Goal: Task Accomplishment & Management: Complete application form

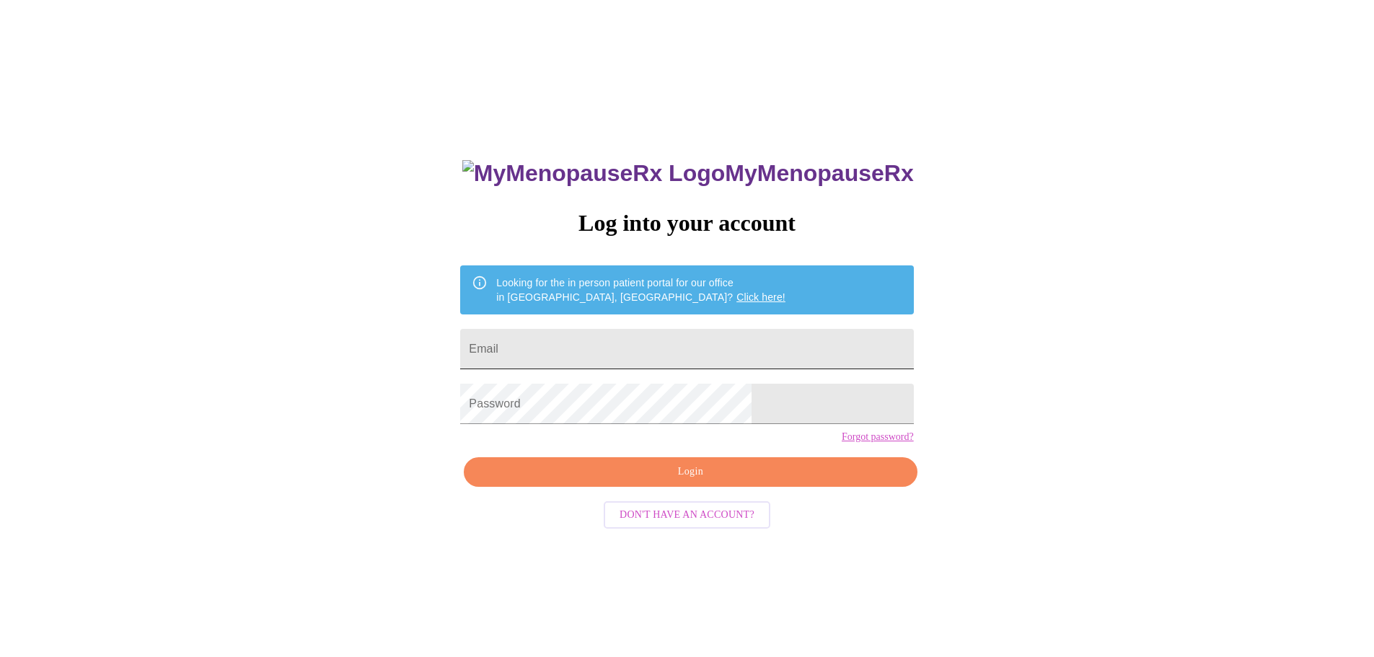
click at [661, 342] on input "Email" at bounding box center [686, 349] width 453 height 40
type input "J"
type input "[PERSON_NAME][EMAIL_ADDRESS][DOMAIN_NAME]"
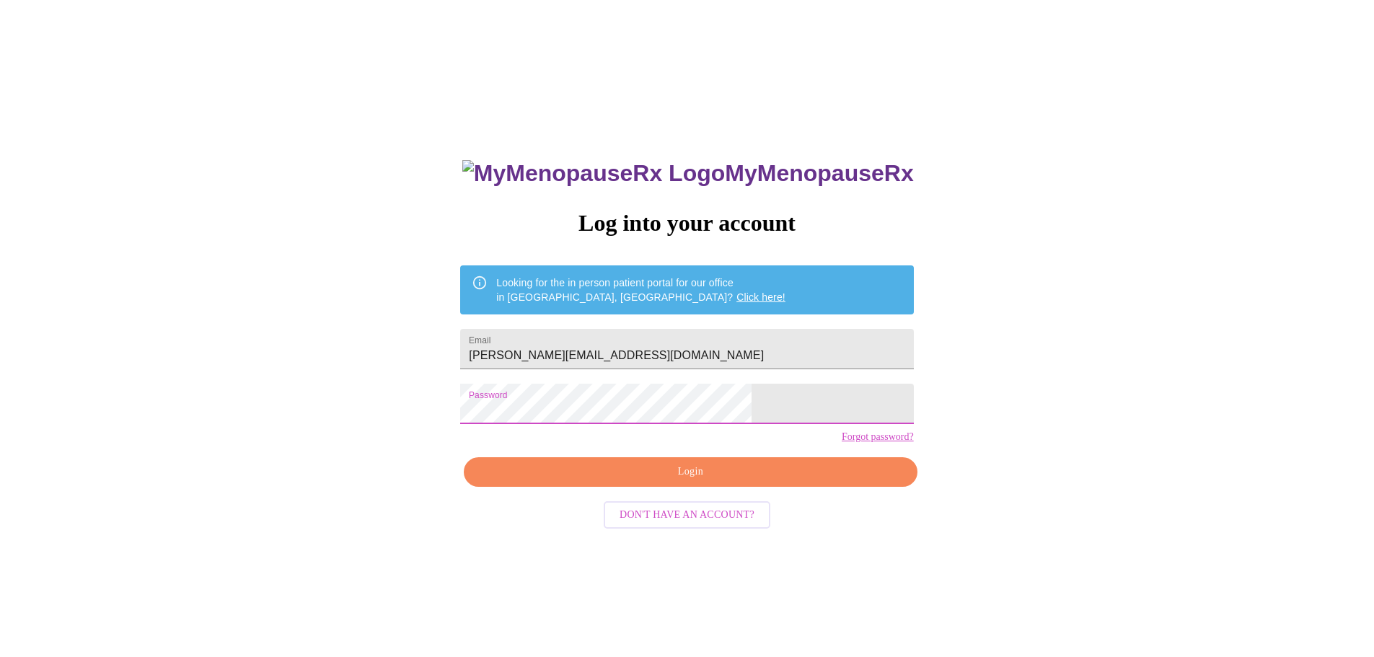
click at [664, 481] on span "Login" at bounding box center [690, 472] width 420 height 18
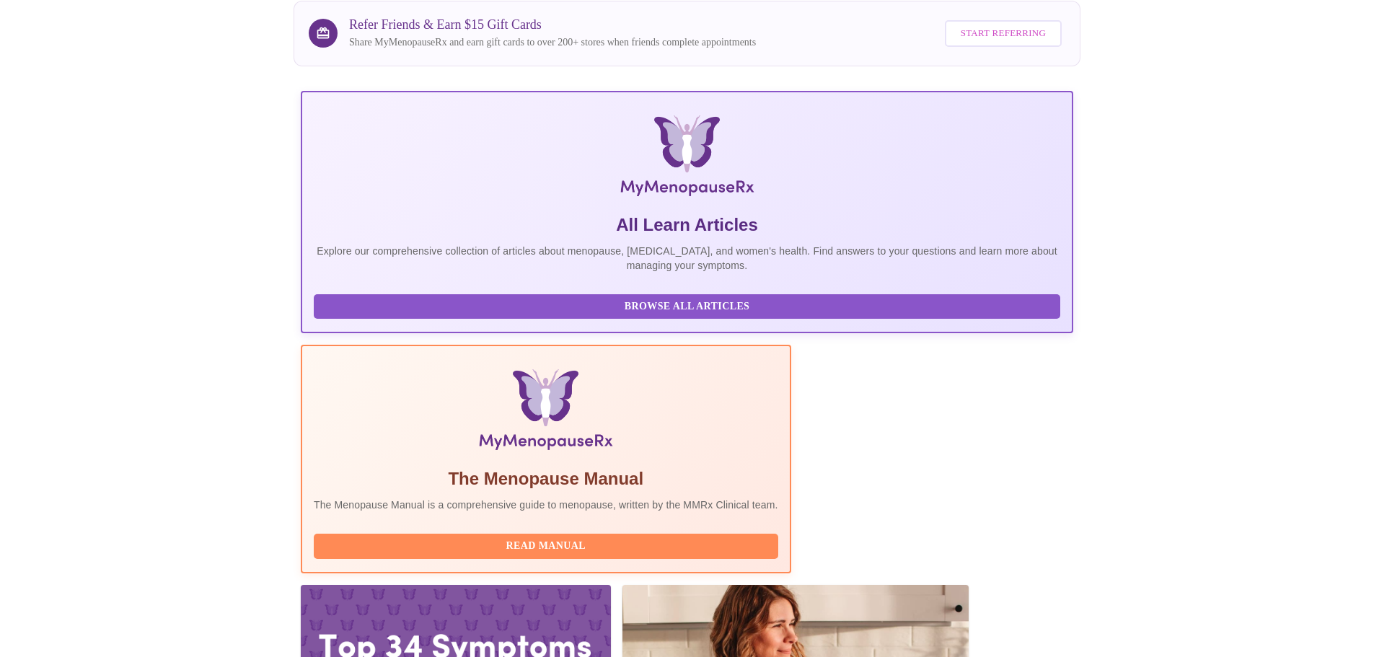
scroll to position [361, 0]
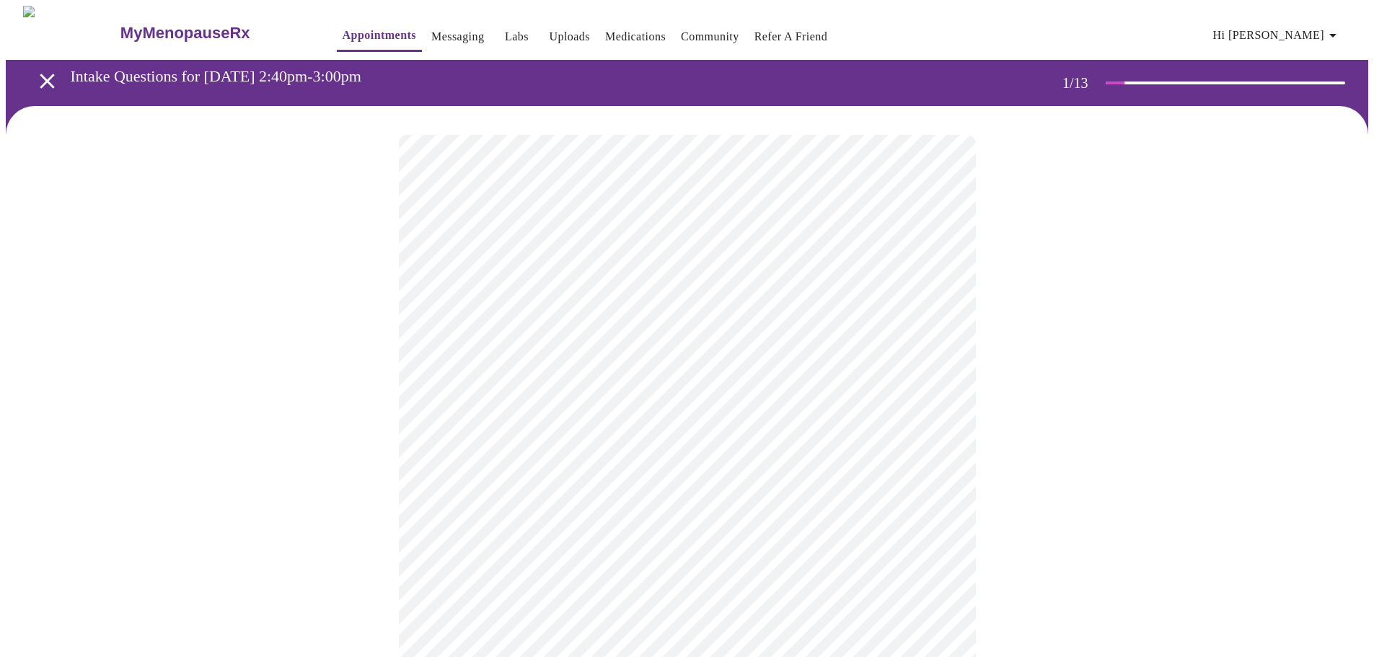
click at [538, 308] on body "MyMenopauseRx Appointments Messaging Labs Uploads Medications Community Refer a…" at bounding box center [687, 665] width 1362 height 1318
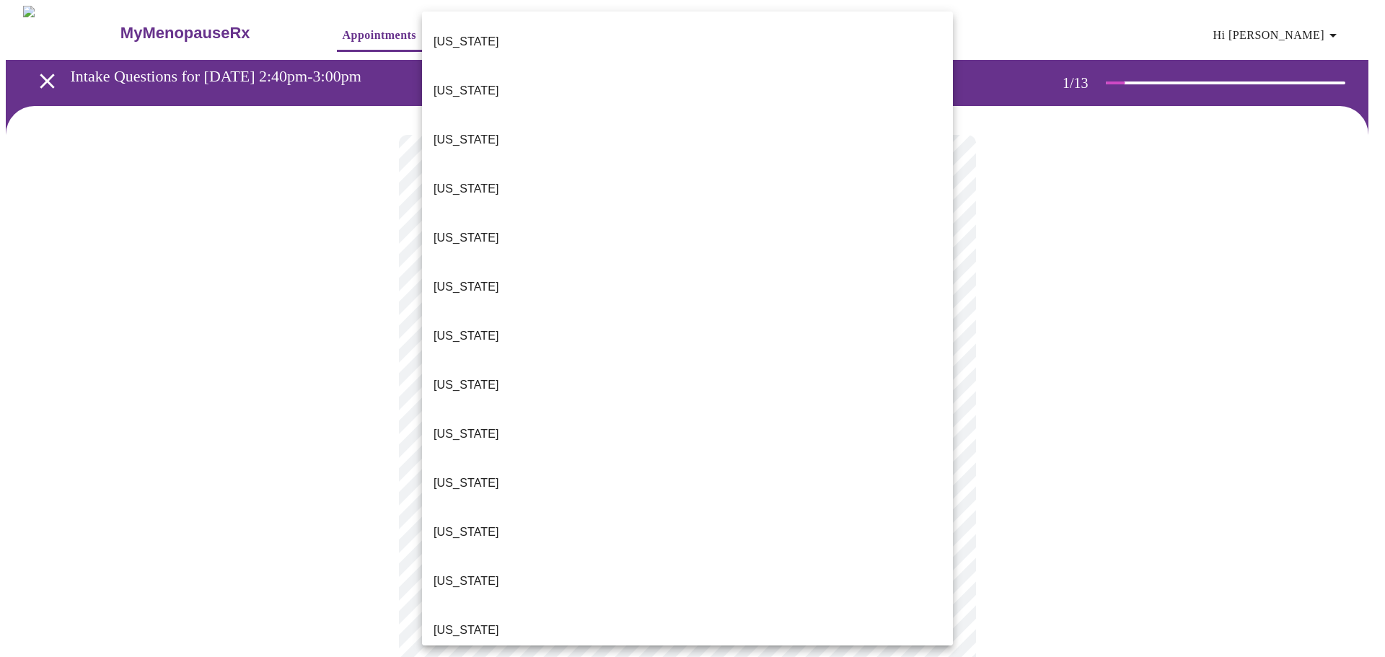
click at [469, 606] on li "[US_STATE]" at bounding box center [687, 630] width 531 height 49
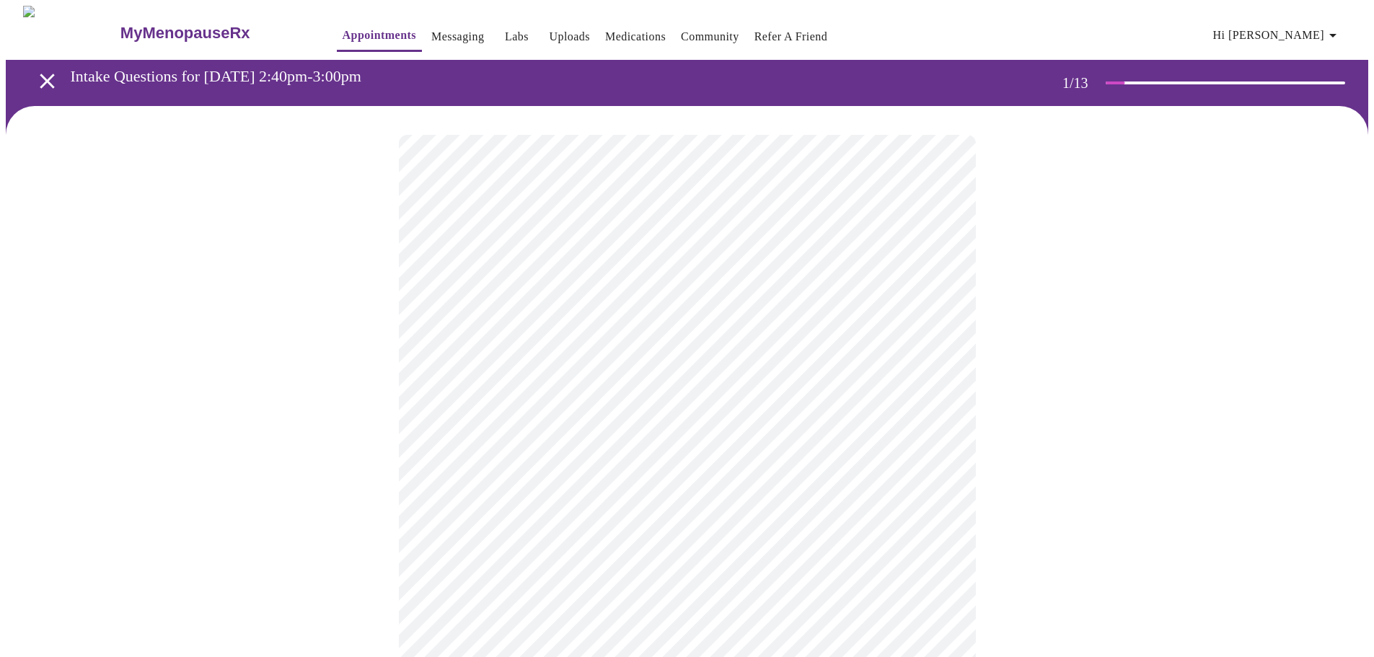
click at [506, 423] on body "MyMenopauseRx Appointments Messaging Labs Uploads Medications Community Refer a…" at bounding box center [687, 660] width 1362 height 1309
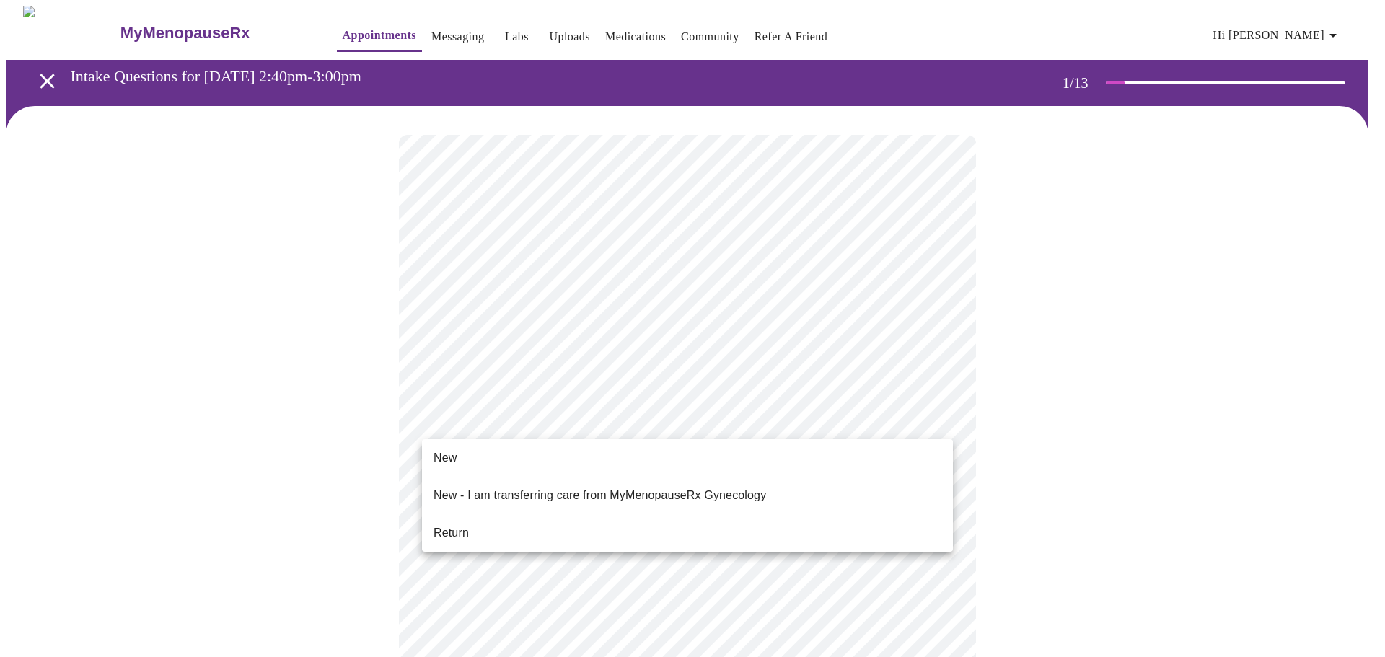
click at [464, 524] on span "Return" at bounding box center [450, 532] width 35 height 17
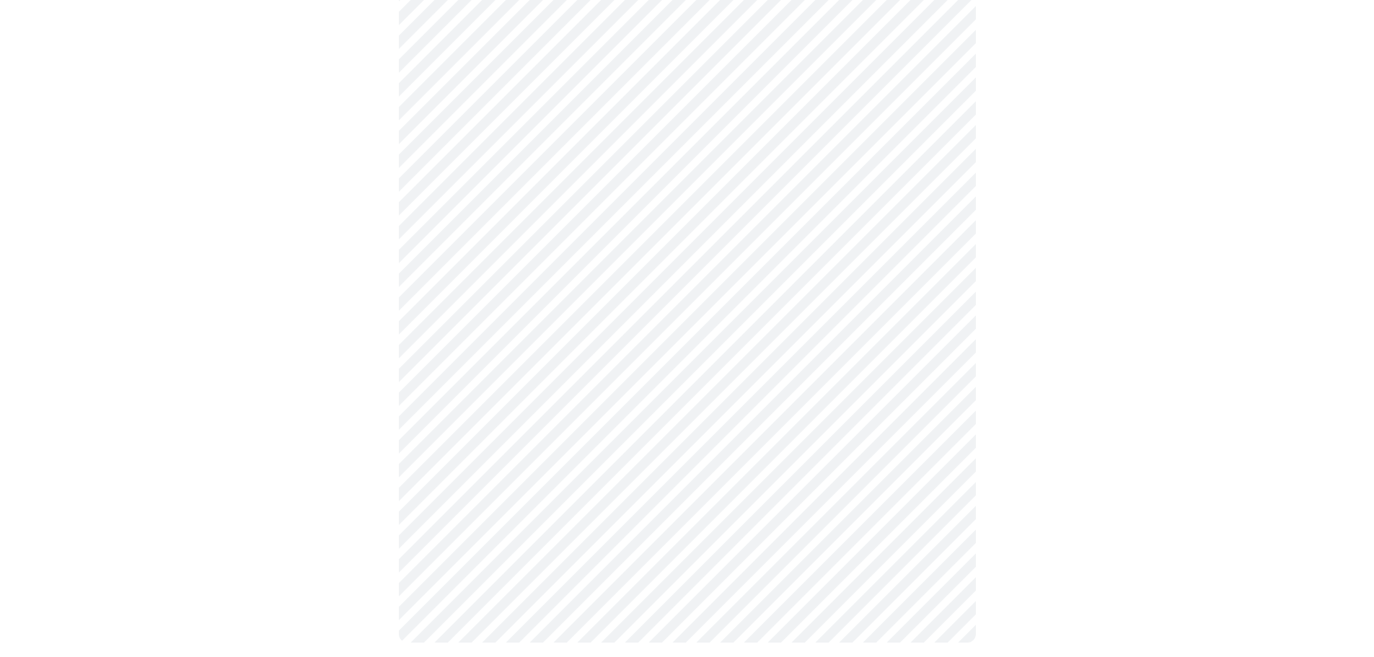
scroll to position [632, 0]
click at [592, 464] on body "MyMenopauseRx Appointments Messaging Labs Uploads Medications Community Refer a…" at bounding box center [687, 18] width 1362 height 1289
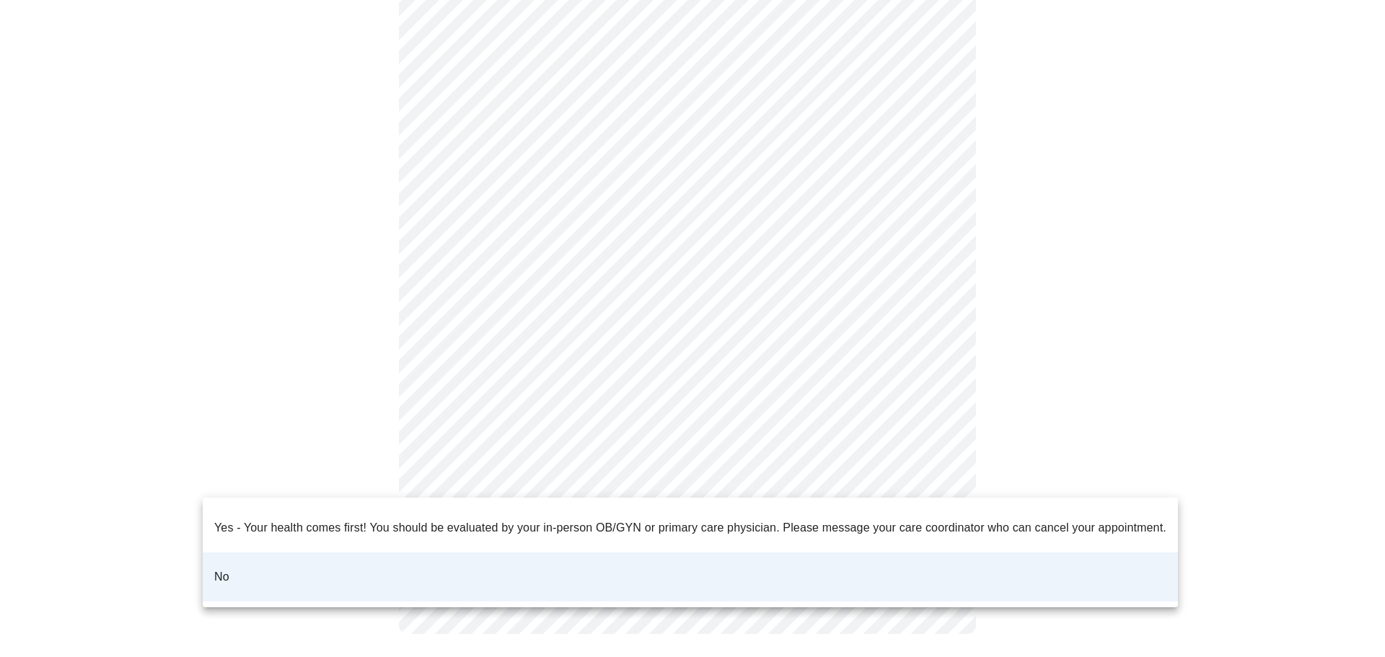
click at [1089, 381] on div at bounding box center [692, 328] width 1385 height 657
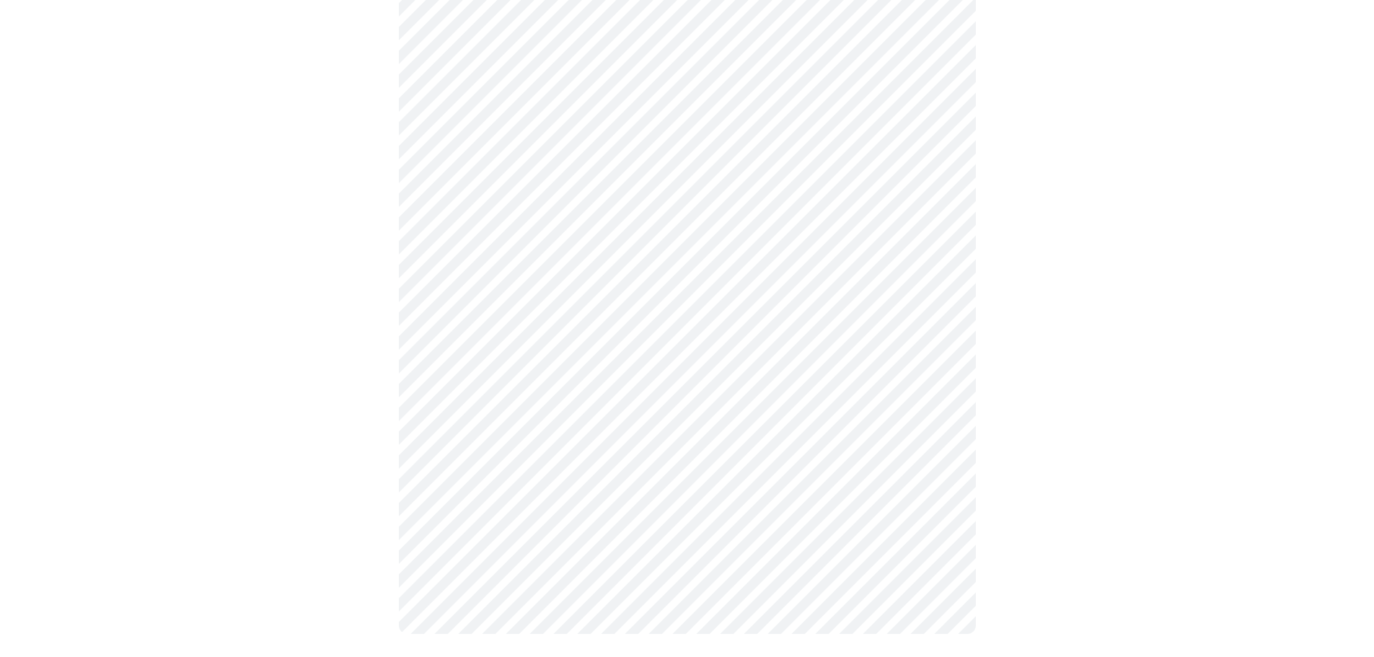
scroll to position [0, 0]
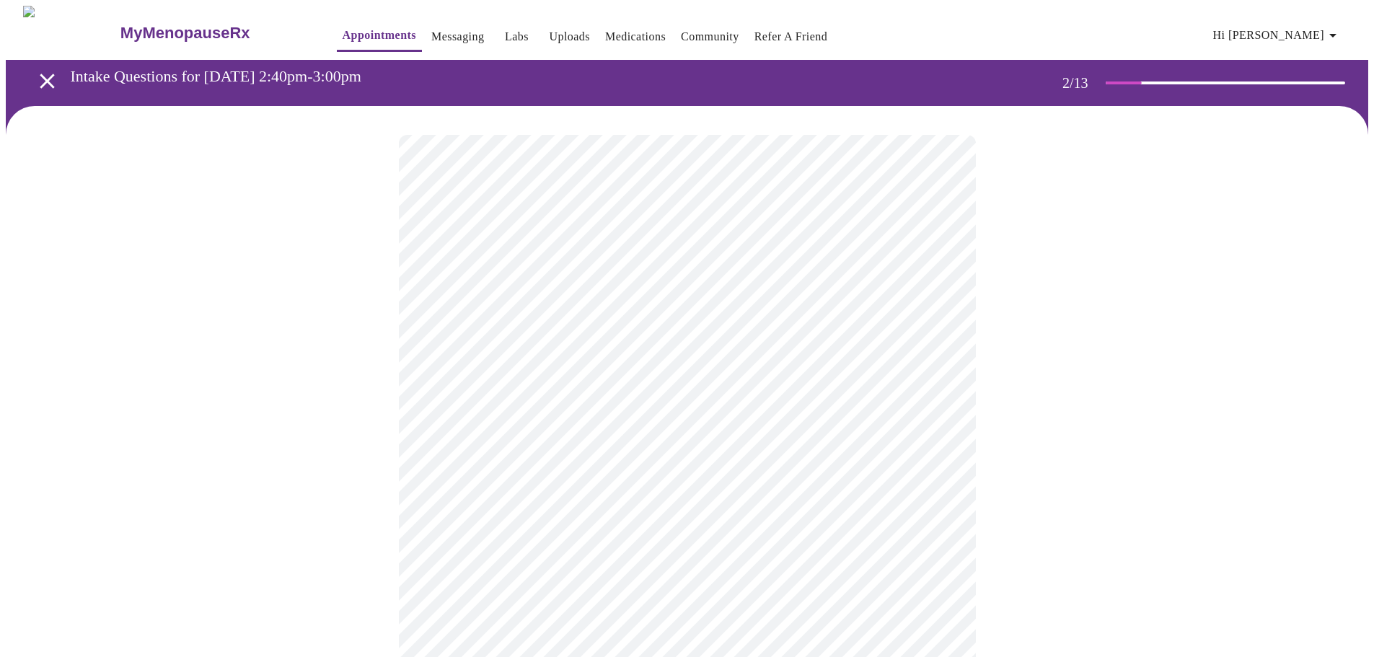
click at [617, 291] on body "MyMenopauseRx Appointments Messaging Labs Uploads Medications Community Refer a…" at bounding box center [687, 439] width 1362 height 867
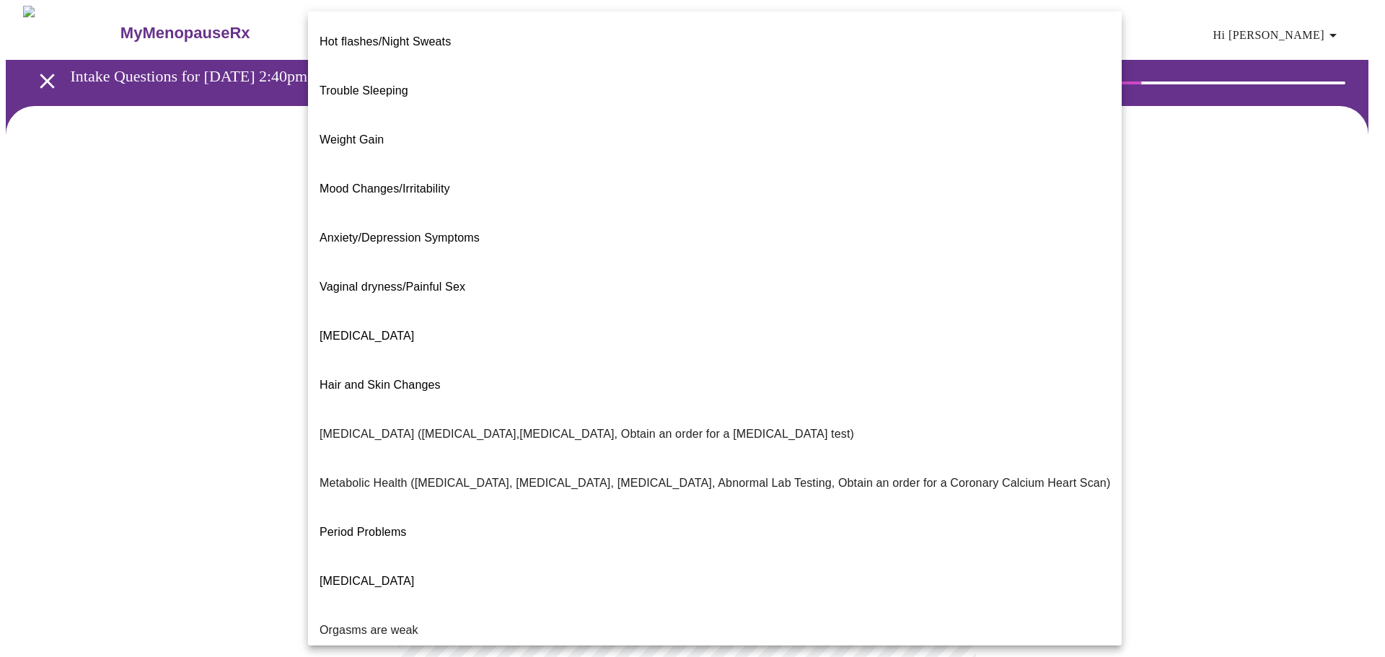
click at [361, 327] on p "[MEDICAL_DATA]" at bounding box center [366, 335] width 94 height 17
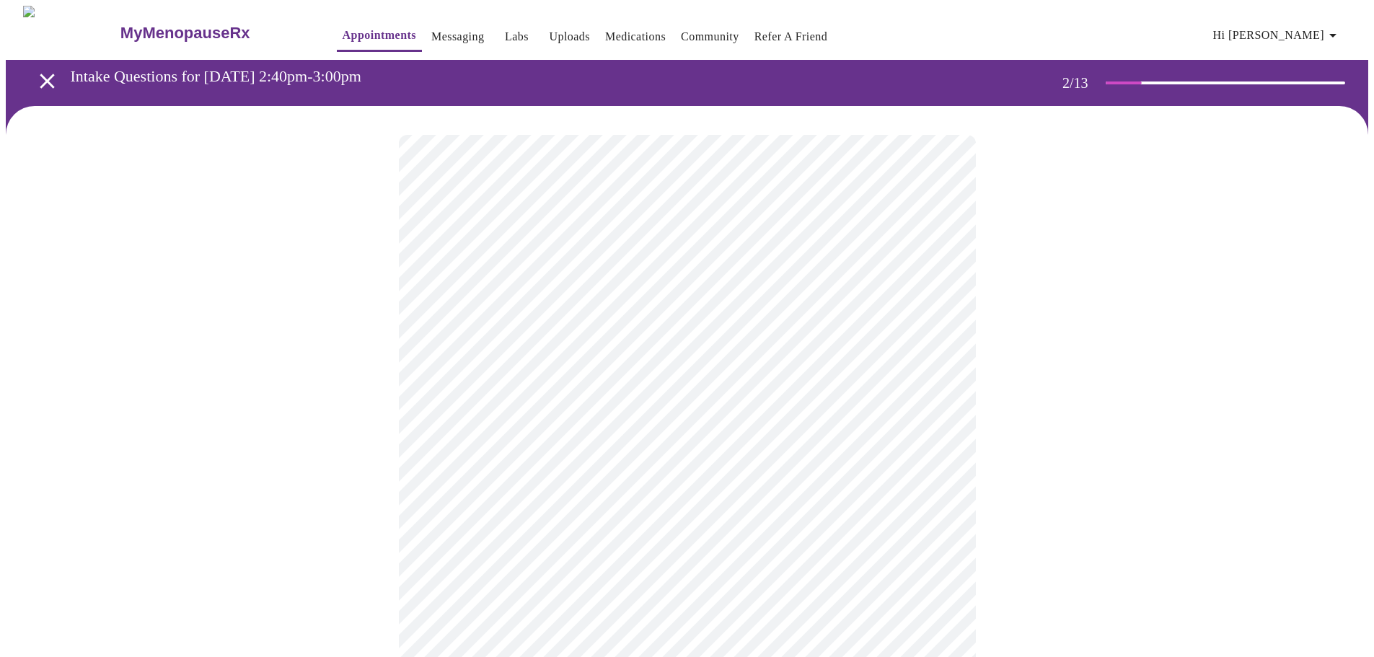
click at [660, 439] on body "MyMenopauseRx Appointments Messaging Labs Uploads Medications Community Refer a…" at bounding box center [687, 435] width 1362 height 858
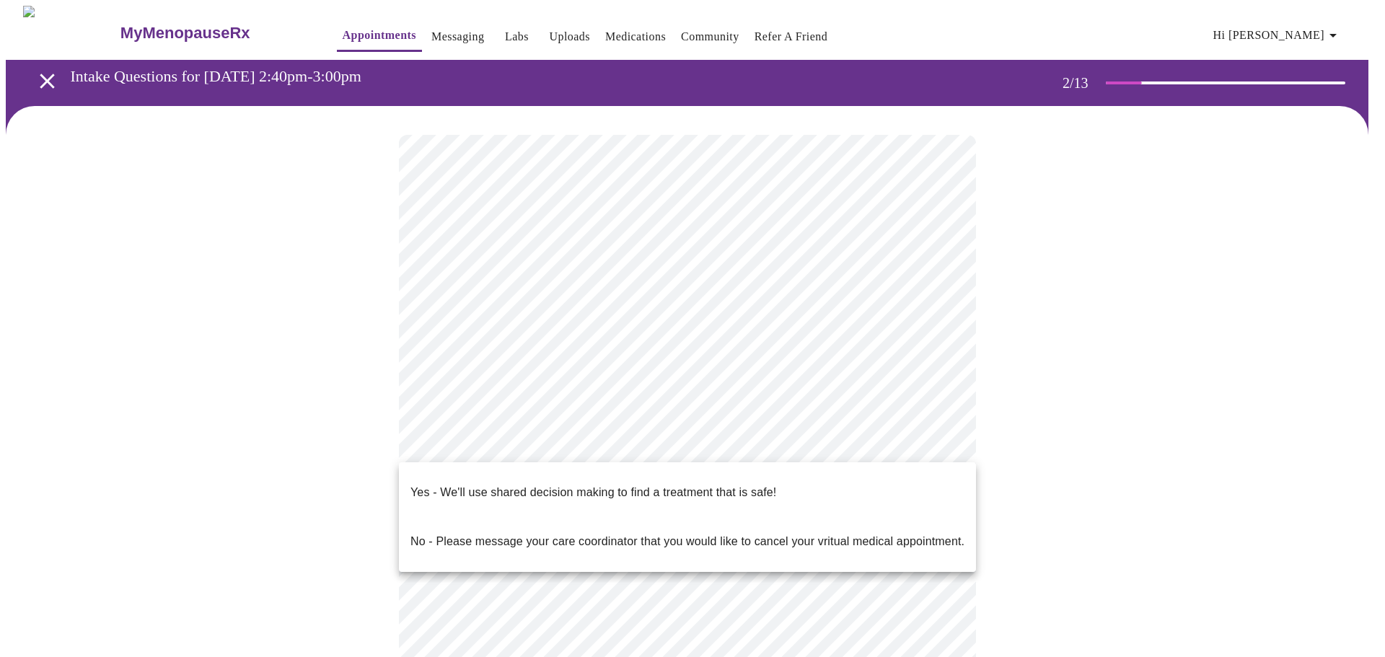
click at [591, 490] on span "Yes - We'll use shared decision making to find a treatment that is safe!" at bounding box center [593, 492] width 366 height 40
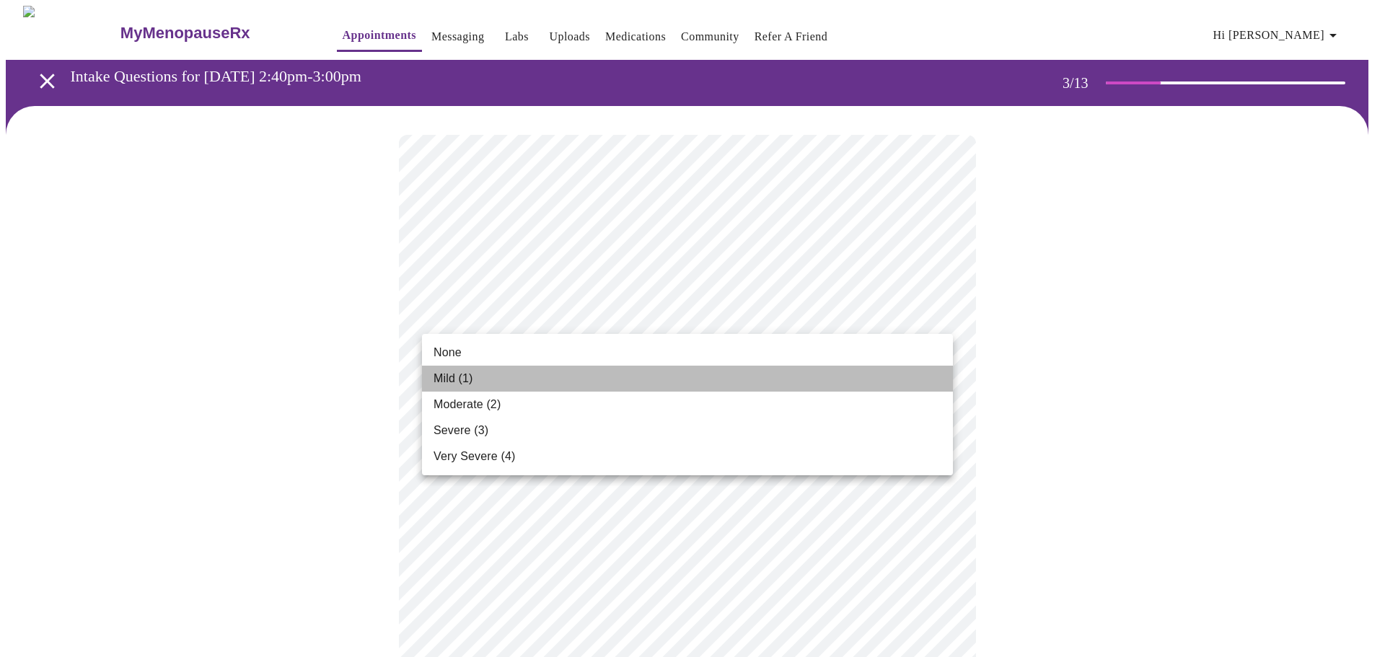
click at [461, 369] on li "Mild (1)" at bounding box center [687, 379] width 531 height 26
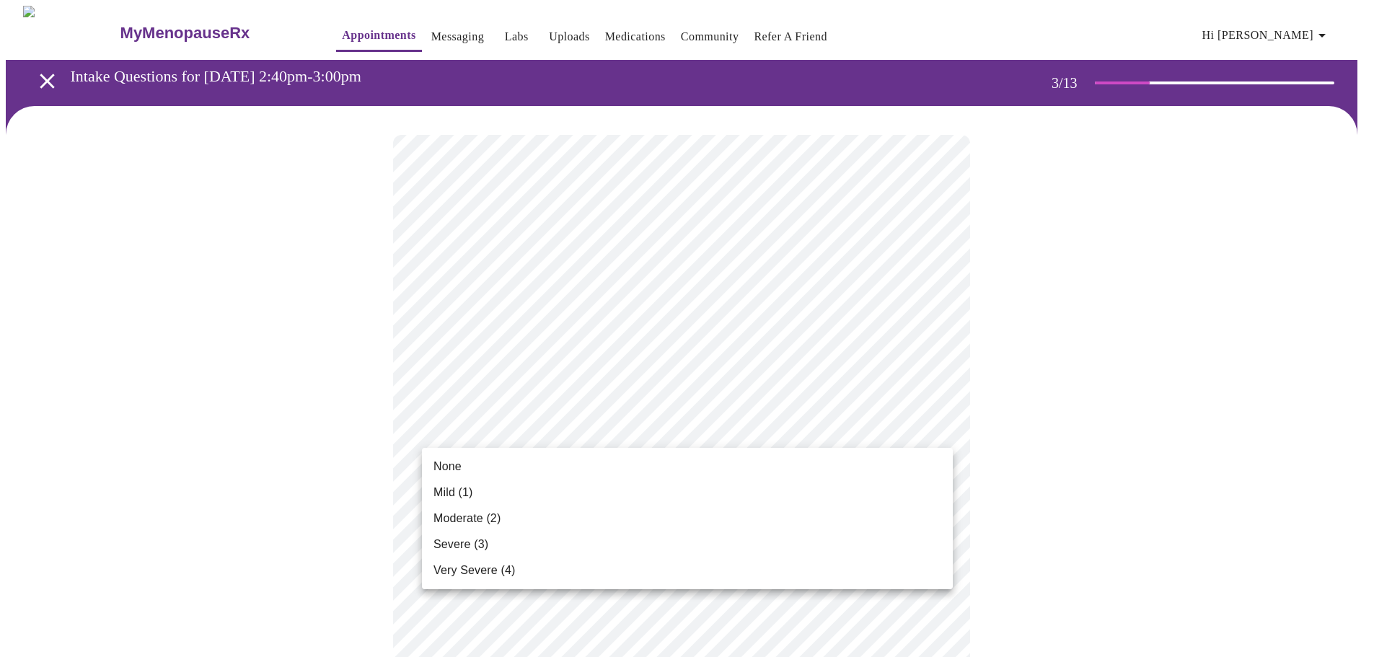
click at [443, 457] on li "None" at bounding box center [687, 467] width 531 height 26
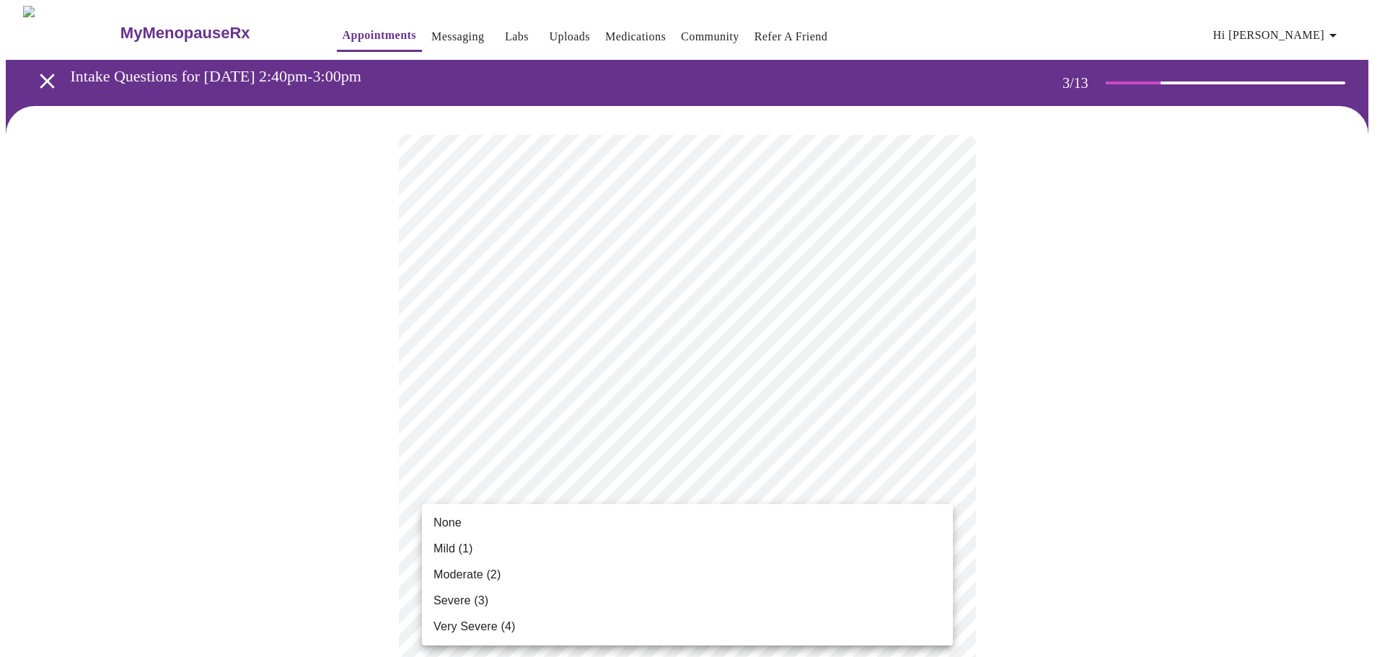
click at [474, 565] on li "Moderate (2)" at bounding box center [687, 575] width 531 height 26
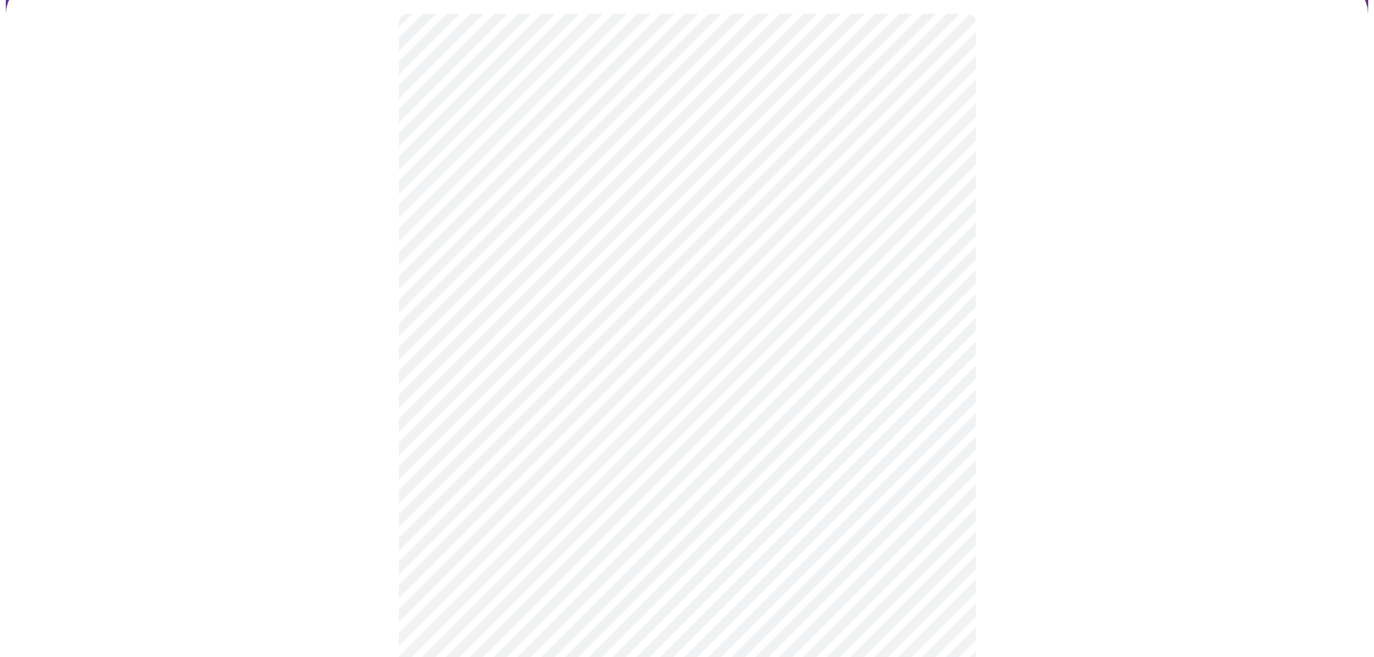
scroll to position [144, 0]
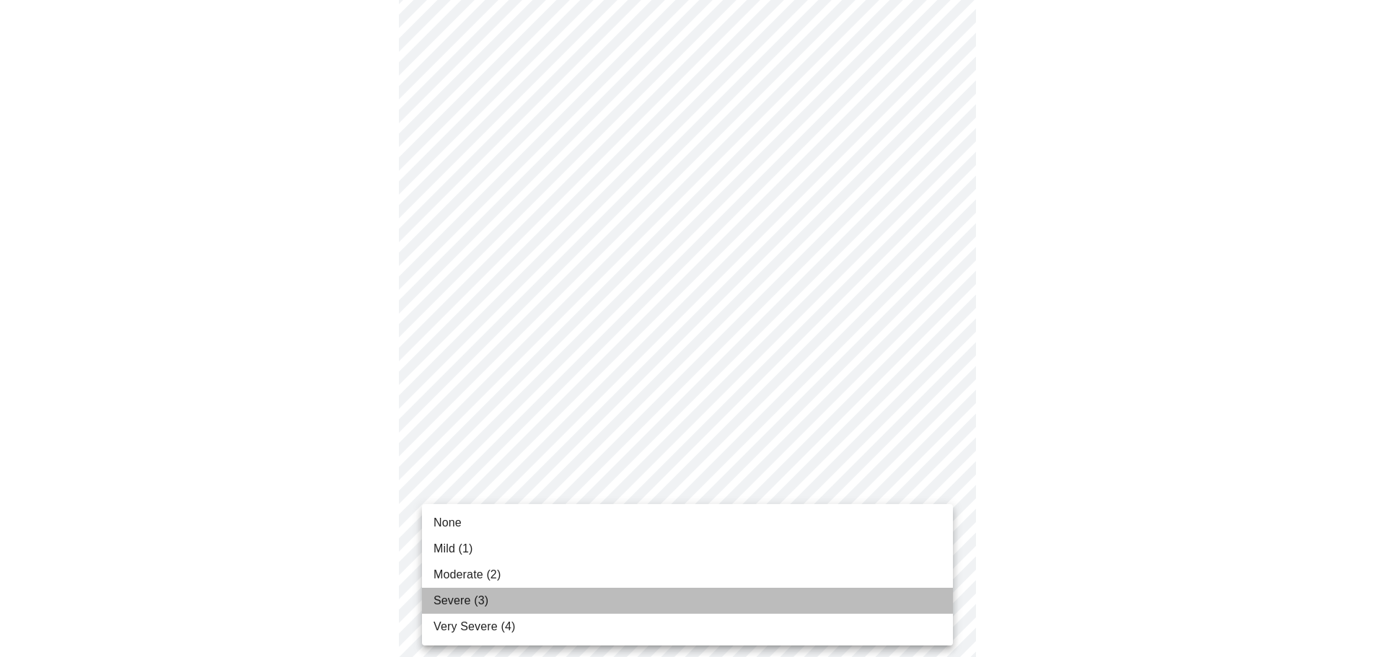
click at [459, 609] on span "Severe (3)" at bounding box center [460, 600] width 55 height 17
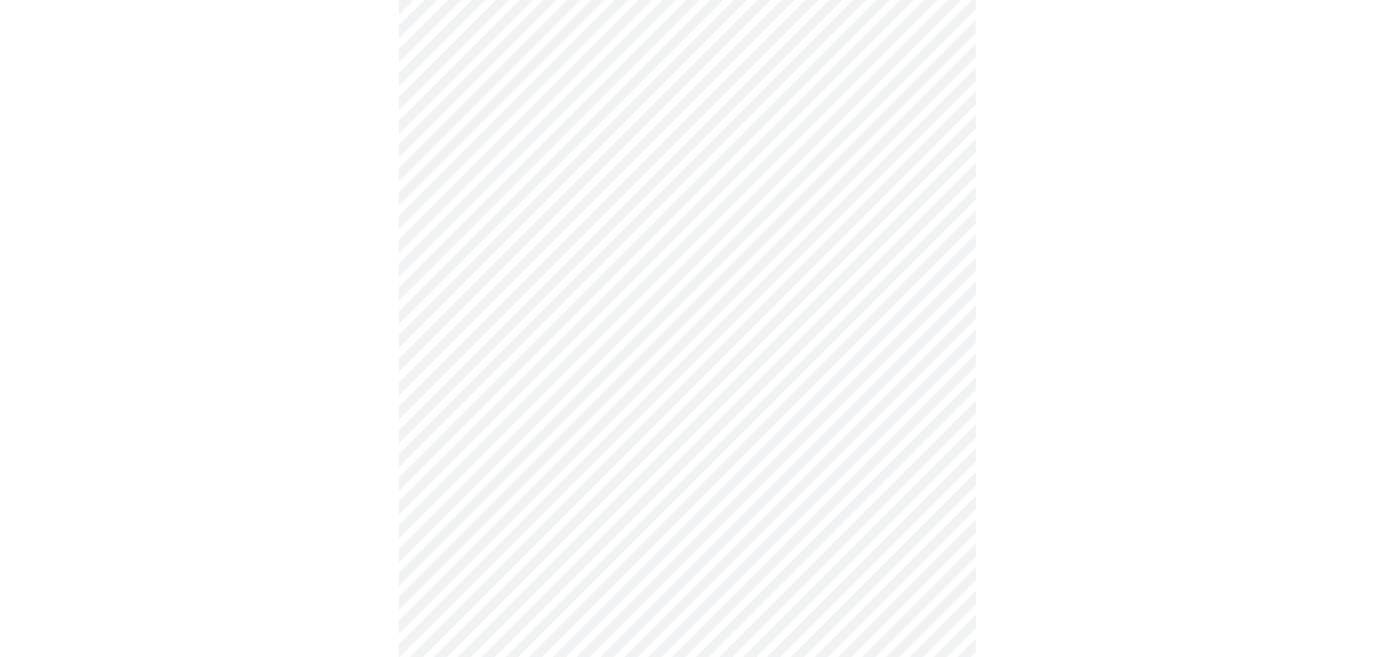
scroll to position [288, 0]
click at [635, 466] on body "MyMenopauseRx Appointments Messaging Labs Uploads Medications Community Refer a…" at bounding box center [687, 636] width 1362 height 1838
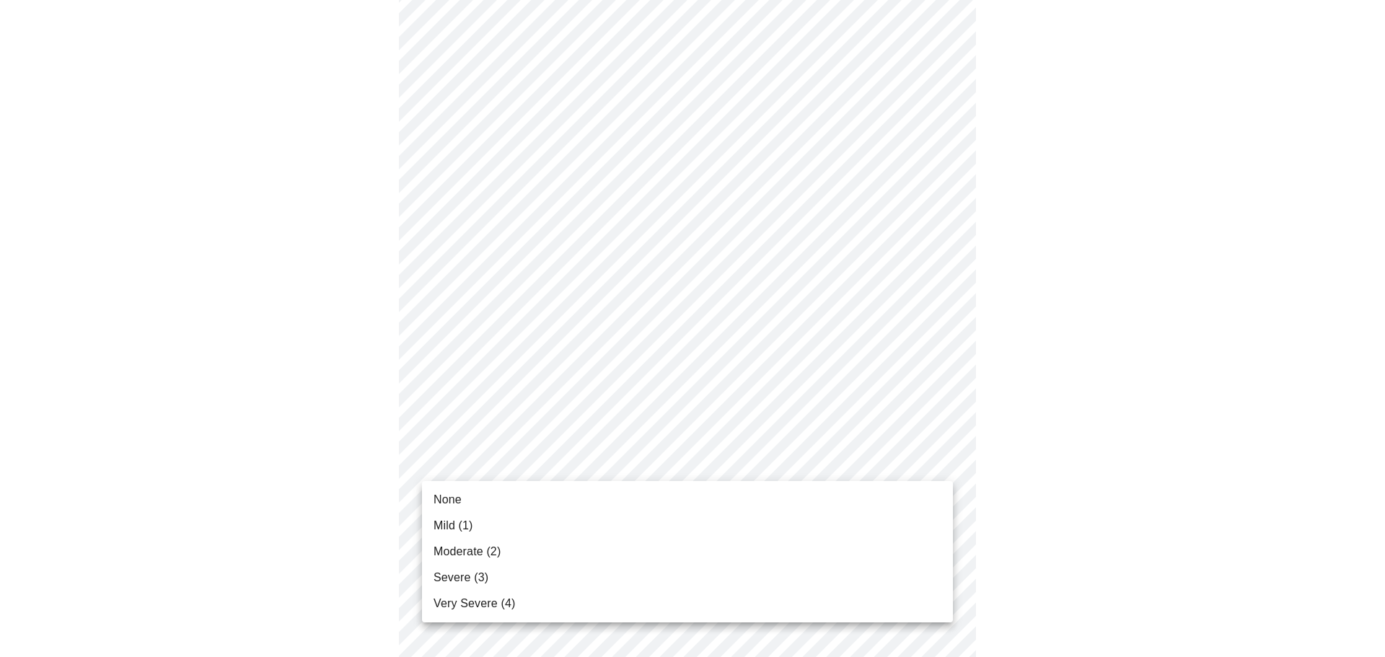
click at [451, 570] on span "Severe (3)" at bounding box center [460, 577] width 55 height 17
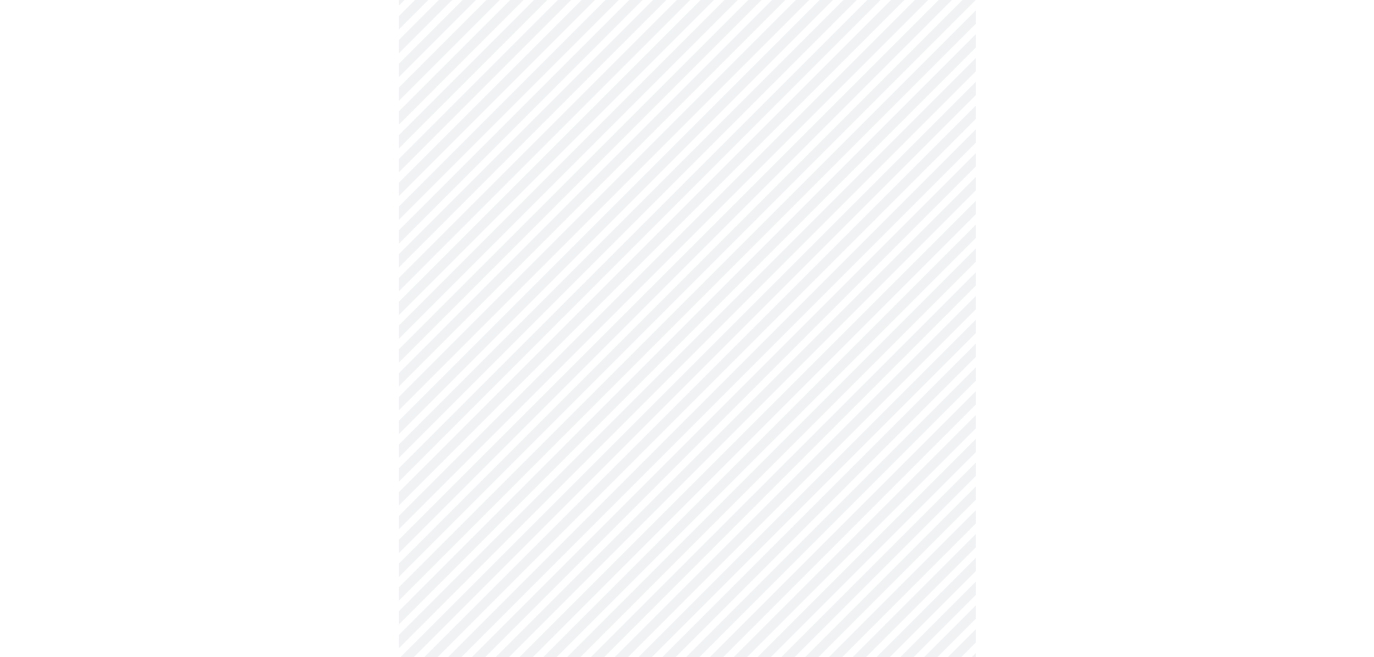
scroll to position [433, 0]
click at [552, 415] on body "MyMenopauseRx Appointments Messaging Labs Uploads Medications Community Refer a…" at bounding box center [687, 481] width 1362 height 1817
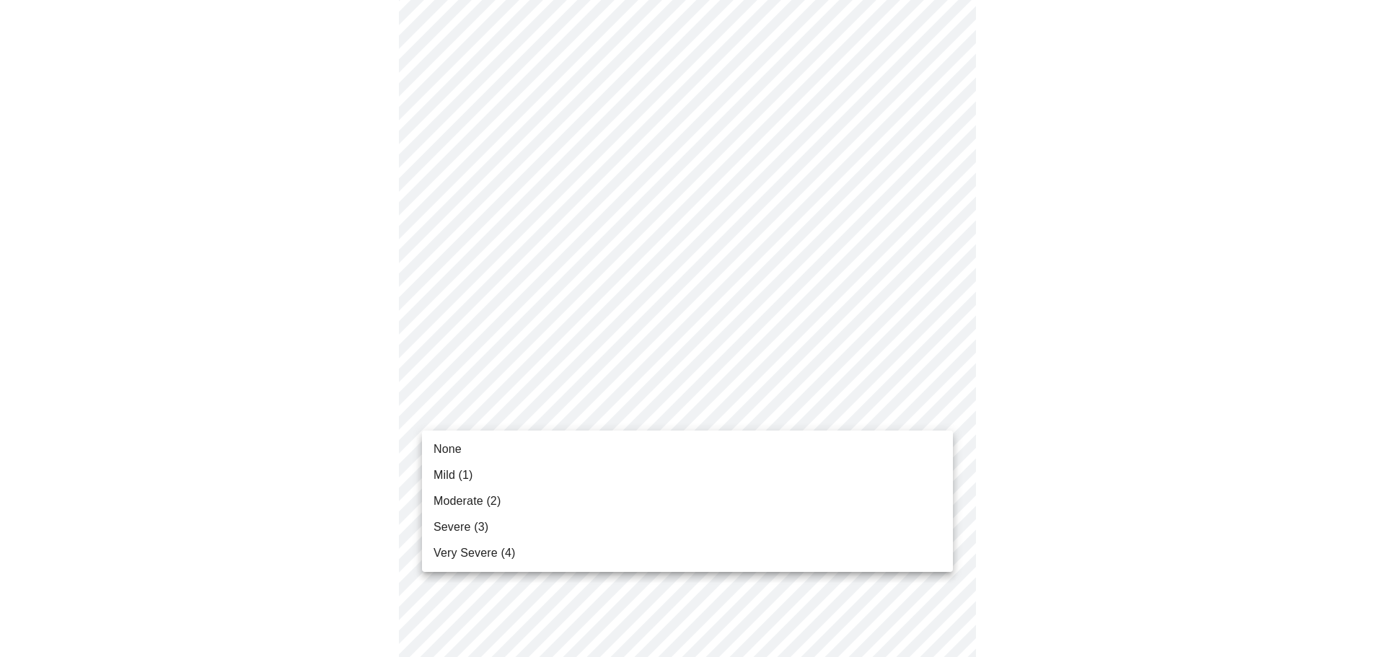
click at [463, 502] on span "Moderate (2)" at bounding box center [466, 501] width 67 height 17
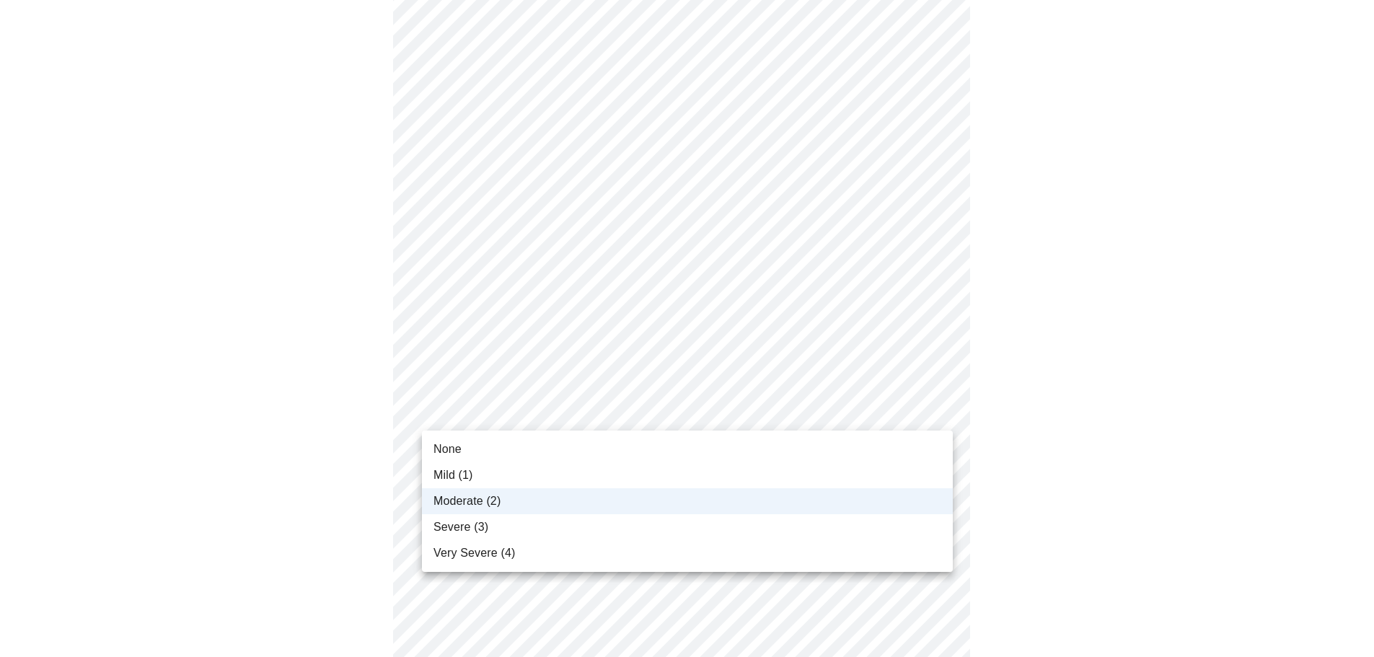
click at [590, 407] on body "MyMenopauseRx Appointments Messaging Labs Uploads Medications Community Refer a…" at bounding box center [687, 471] width 1362 height 1797
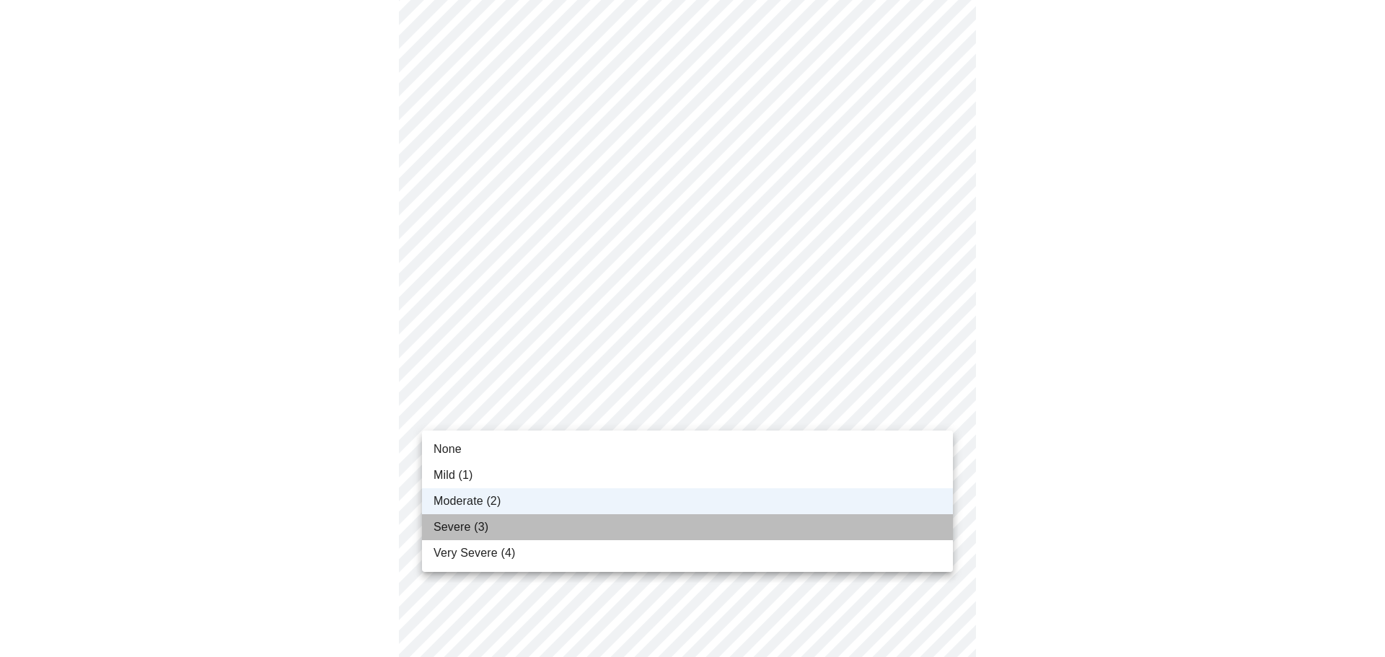
click at [495, 529] on li "Severe (3)" at bounding box center [687, 527] width 531 height 26
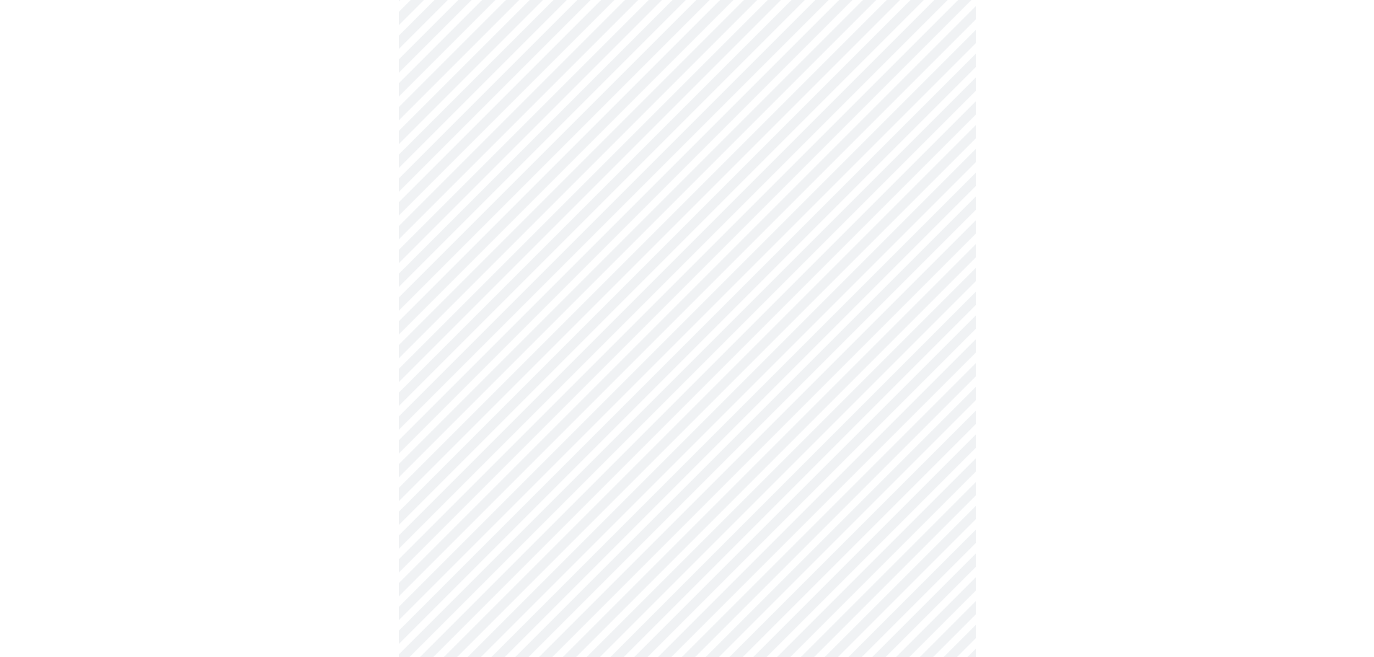
click at [609, 524] on body "MyMenopauseRx Appointments Messaging Labs Uploads Medications Community Refer a…" at bounding box center [687, 471] width 1362 height 1797
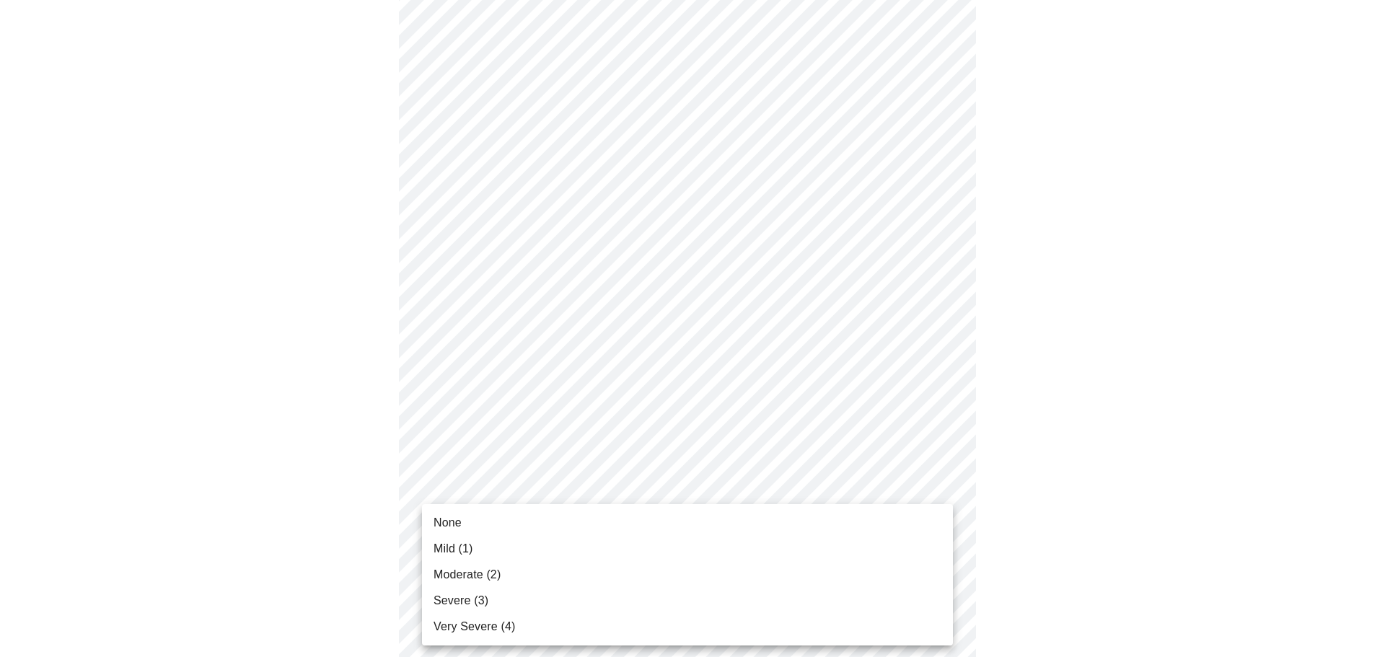
click at [490, 630] on span "Very Severe (4)" at bounding box center [473, 626] width 81 height 17
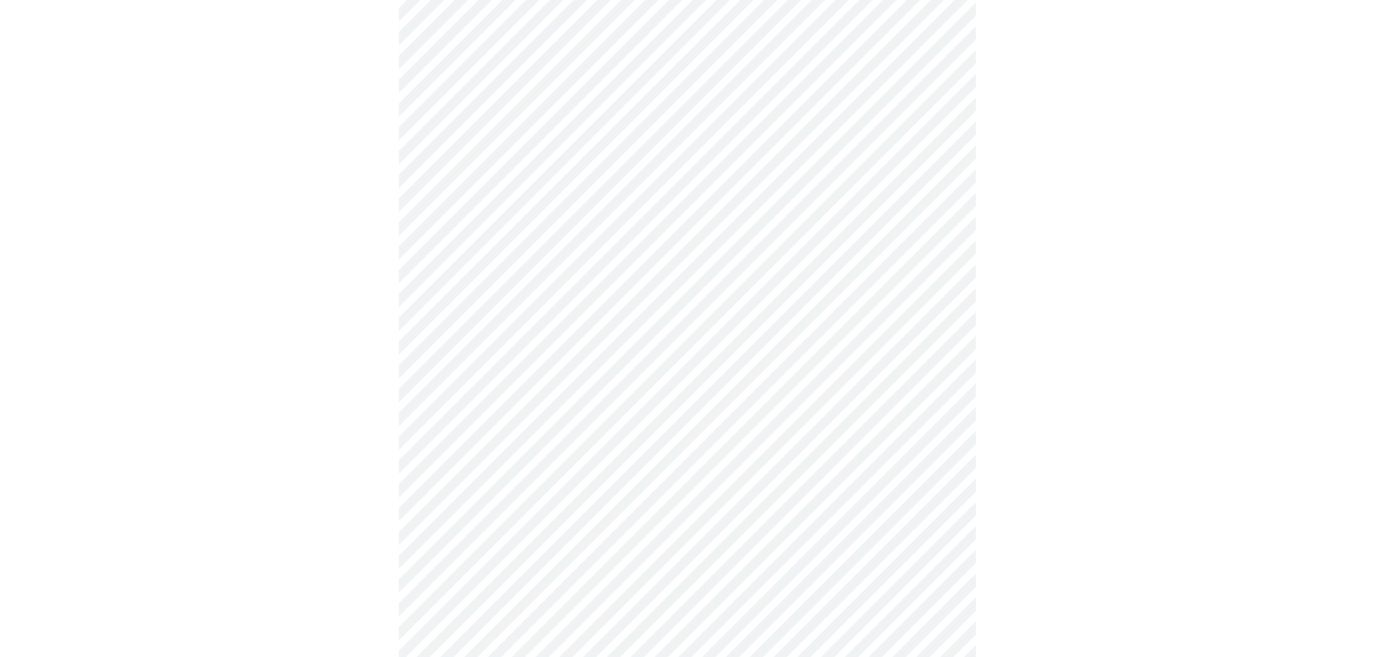
scroll to position [721, 0]
click at [640, 356] on body "MyMenopauseRx Appointments Messaging Labs Uploads Medications Community Refer a…" at bounding box center [692, 173] width 1373 height 1777
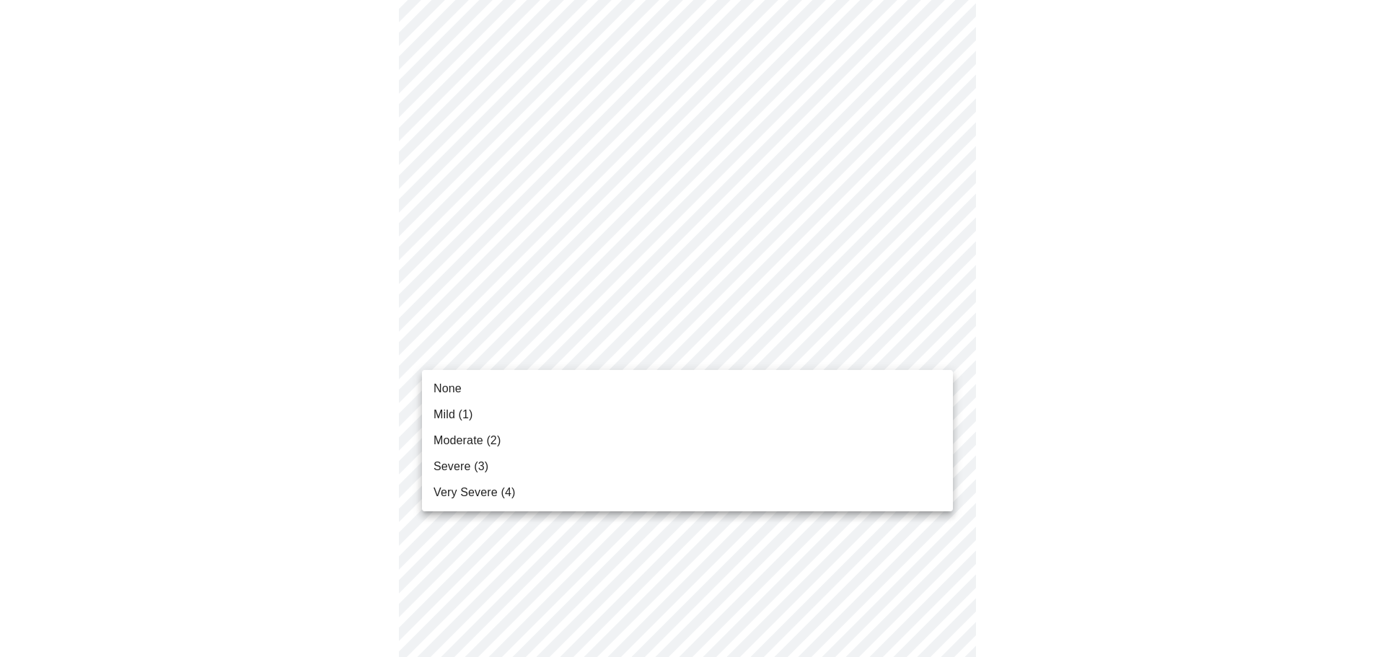
click at [497, 485] on span "Very Severe (4)" at bounding box center [473, 492] width 81 height 17
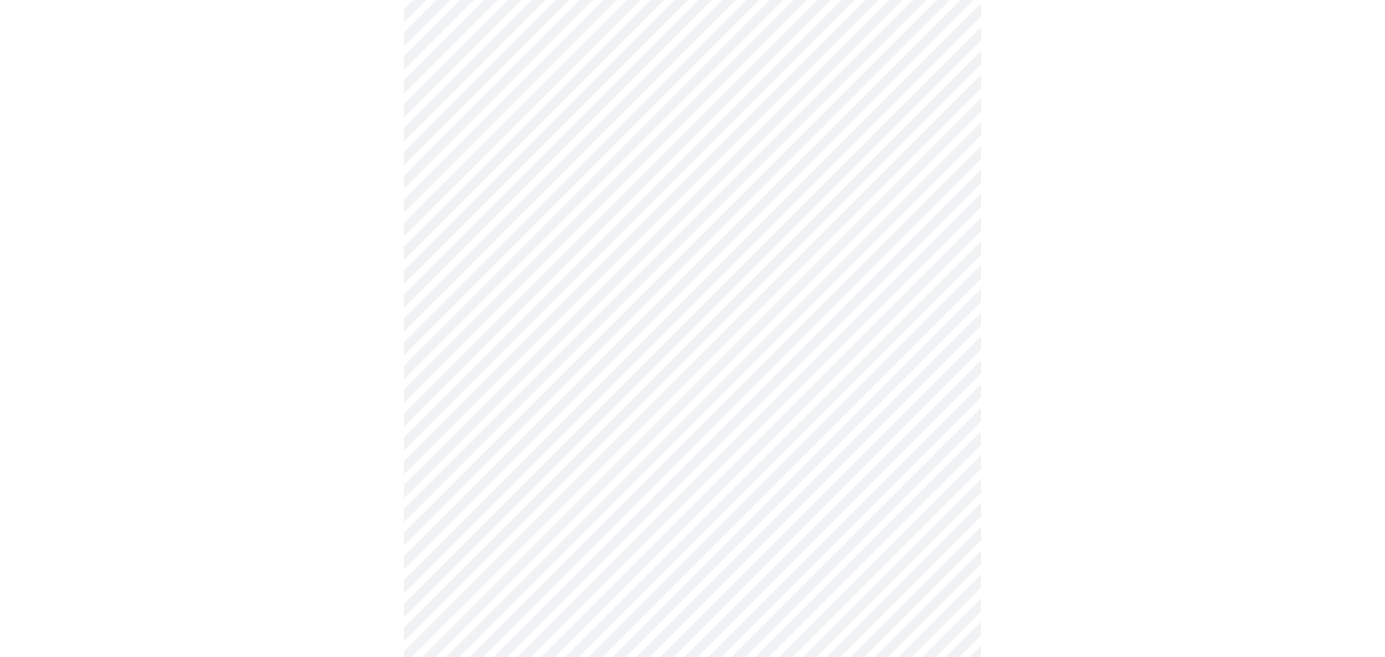
click at [631, 468] on body "MyMenopauseRx Appointments Messaging Labs Uploads Medications Community Refer a…" at bounding box center [692, 163] width 1373 height 1757
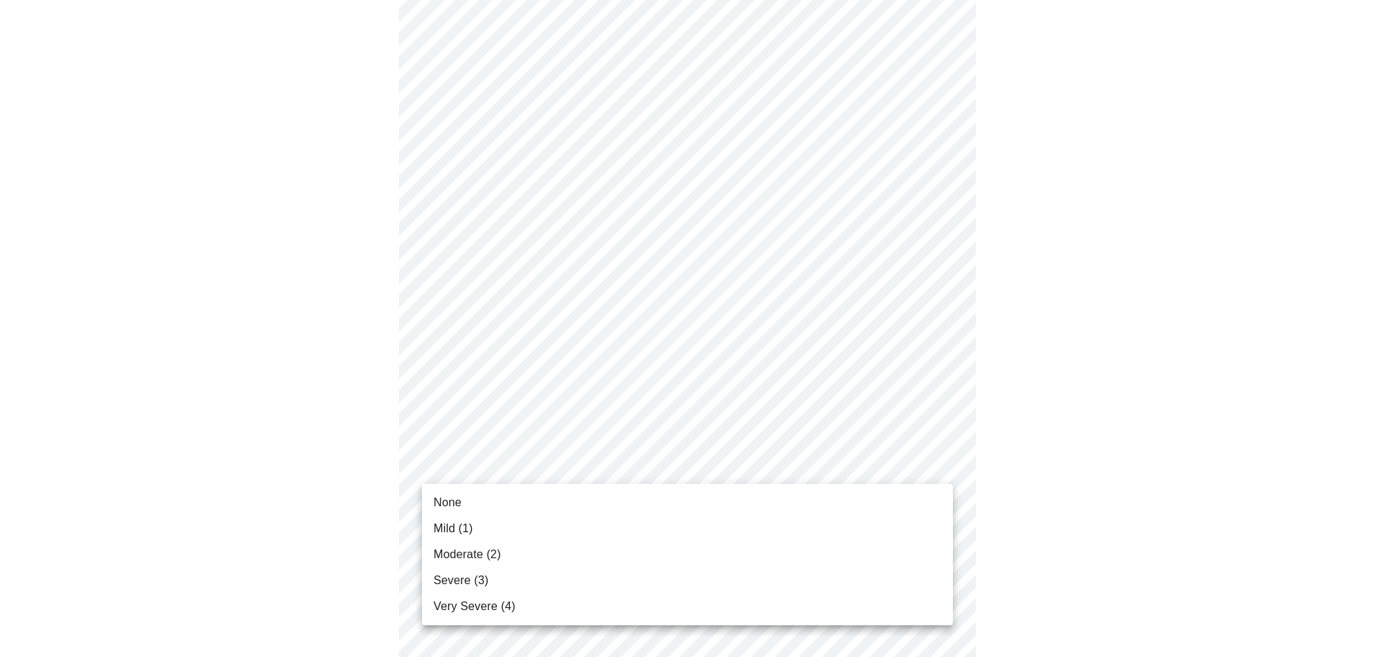
click at [469, 524] on span "Mild (1)" at bounding box center [453, 528] width 40 height 17
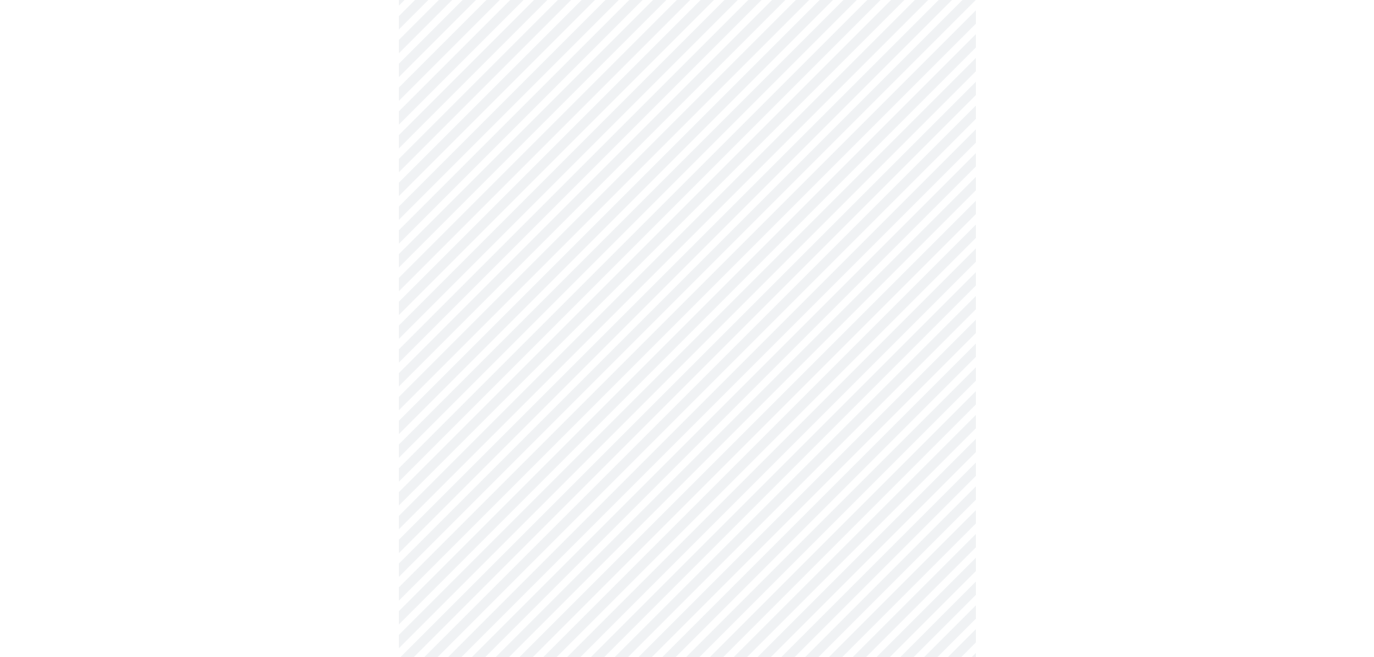
scroll to position [865, 0]
click at [602, 435] on body "MyMenopauseRx Appointments Messaging Labs Uploads Medications Community Refer a…" at bounding box center [687, 8] width 1362 height 1737
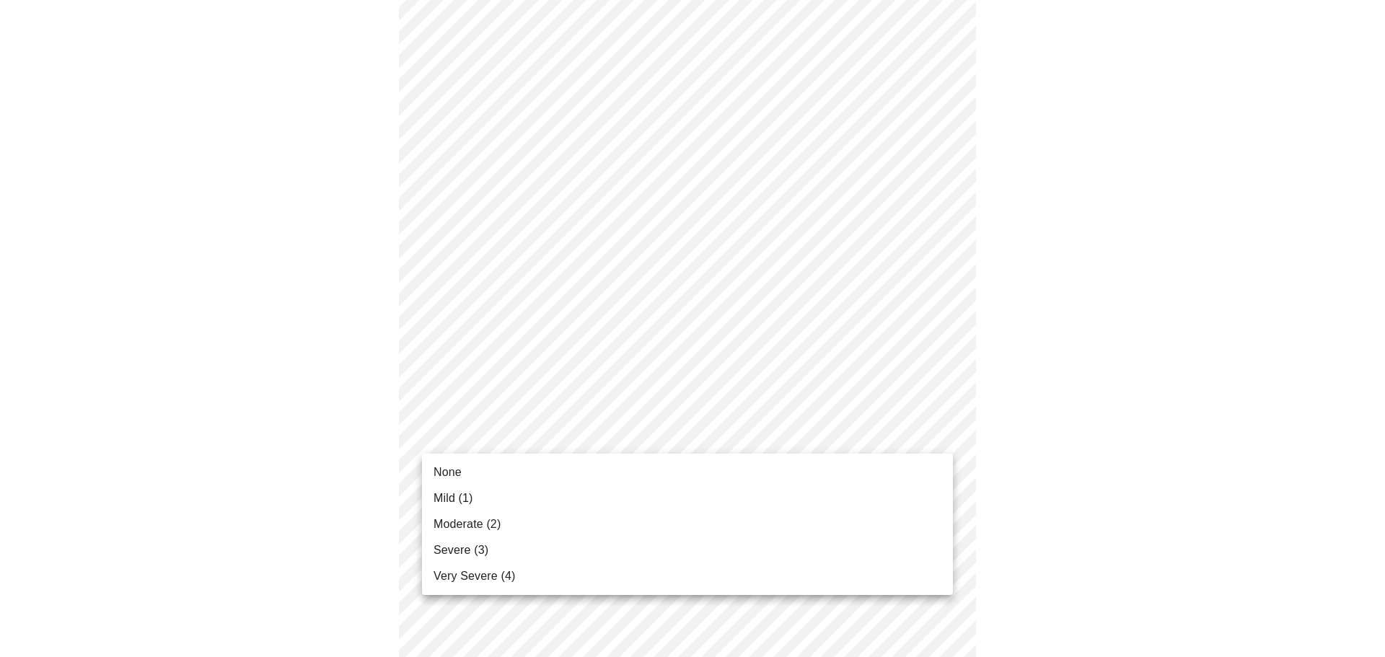
click at [473, 516] on span "Moderate (2)" at bounding box center [466, 524] width 67 height 17
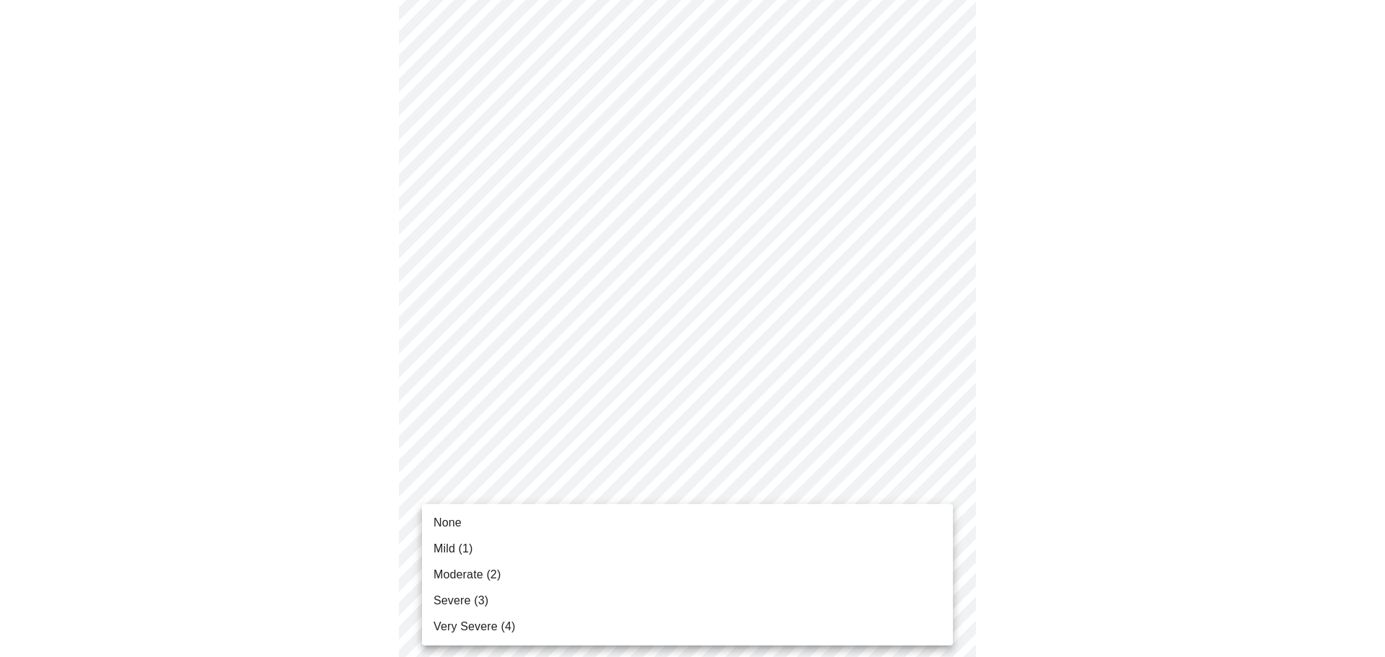
click at [471, 542] on span "Mild (1)" at bounding box center [453, 548] width 40 height 17
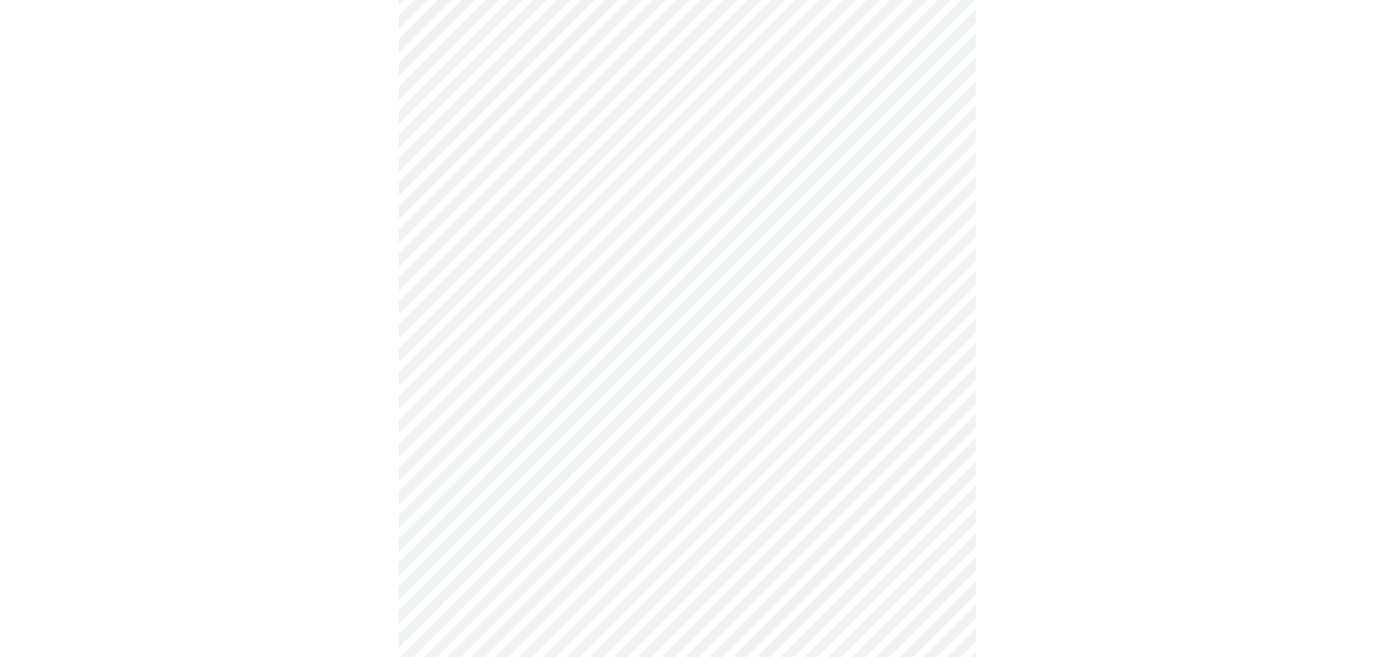
scroll to position [433, 0]
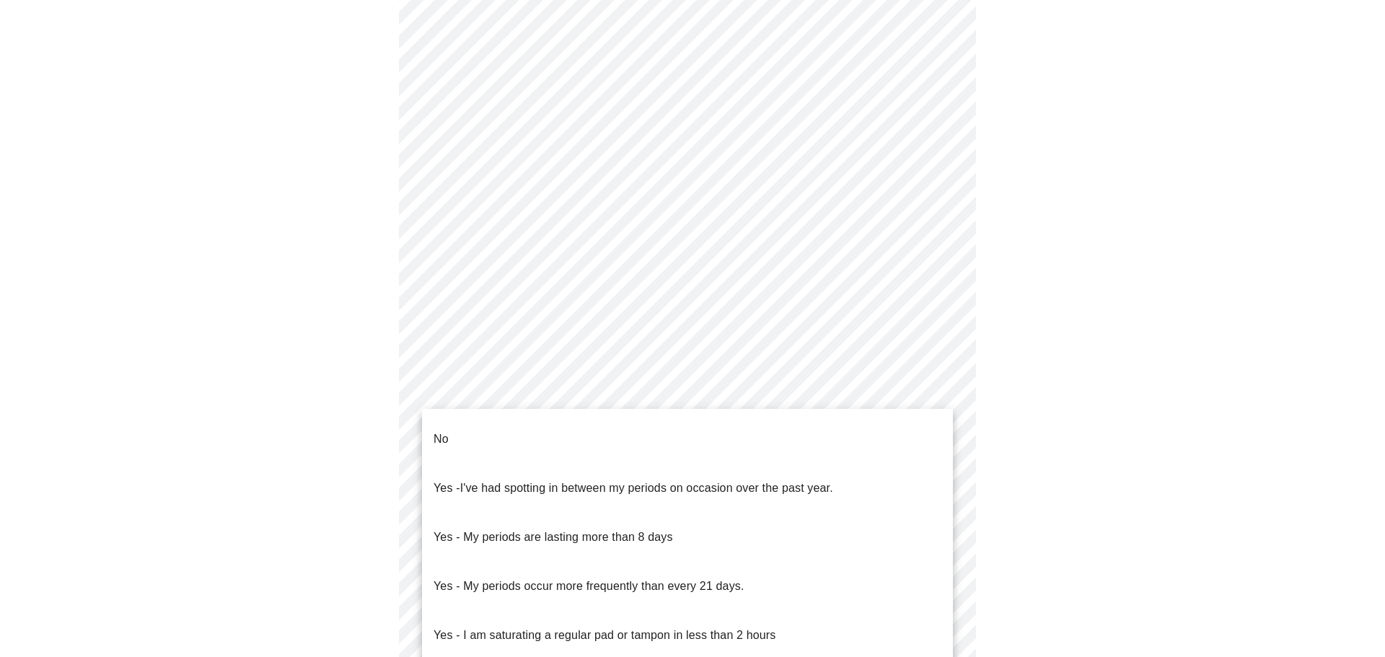
click at [652, 439] on body "MyMenopauseRx Appointments Messaging Labs Uploads Medications Community Refer a…" at bounding box center [692, 285] width 1373 height 1424
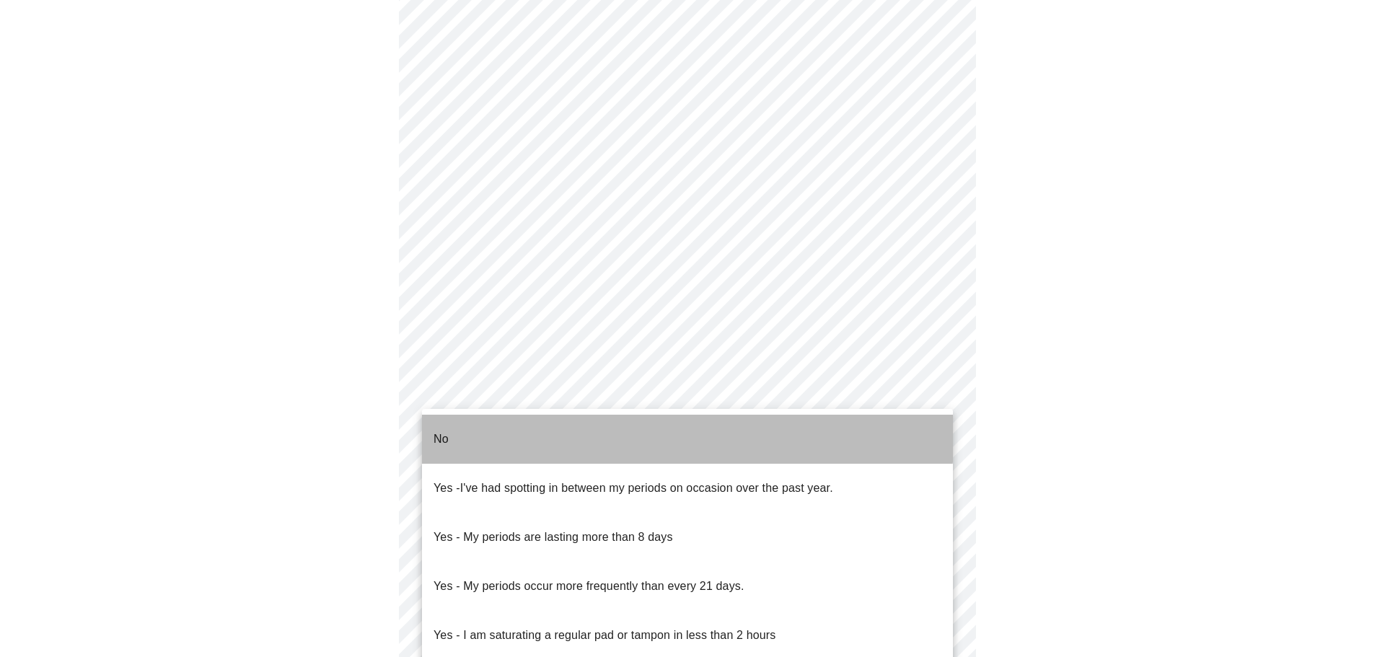
click at [446, 431] on p "No" at bounding box center [440, 439] width 15 height 17
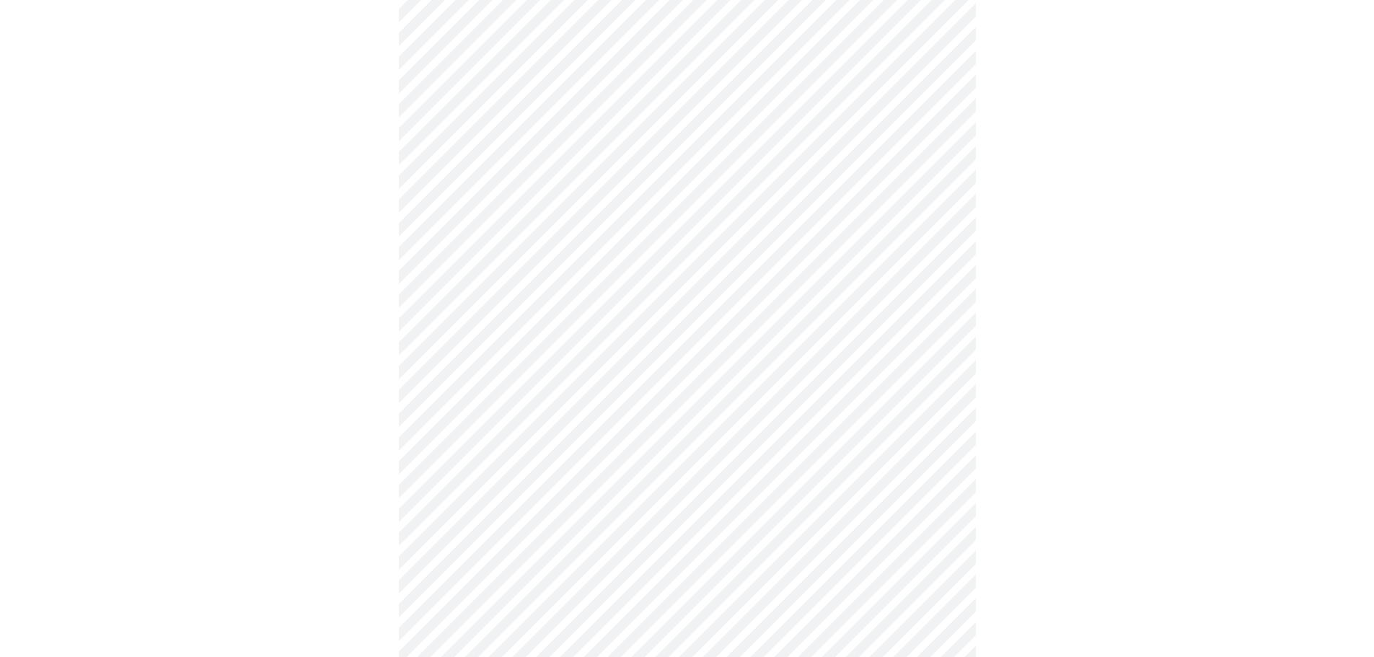
scroll to position [577, 0]
click at [607, 405] on body "MyMenopauseRx Appointments Messaging Labs Uploads Medications Community Refer a…" at bounding box center [687, 136] width 1362 height 1415
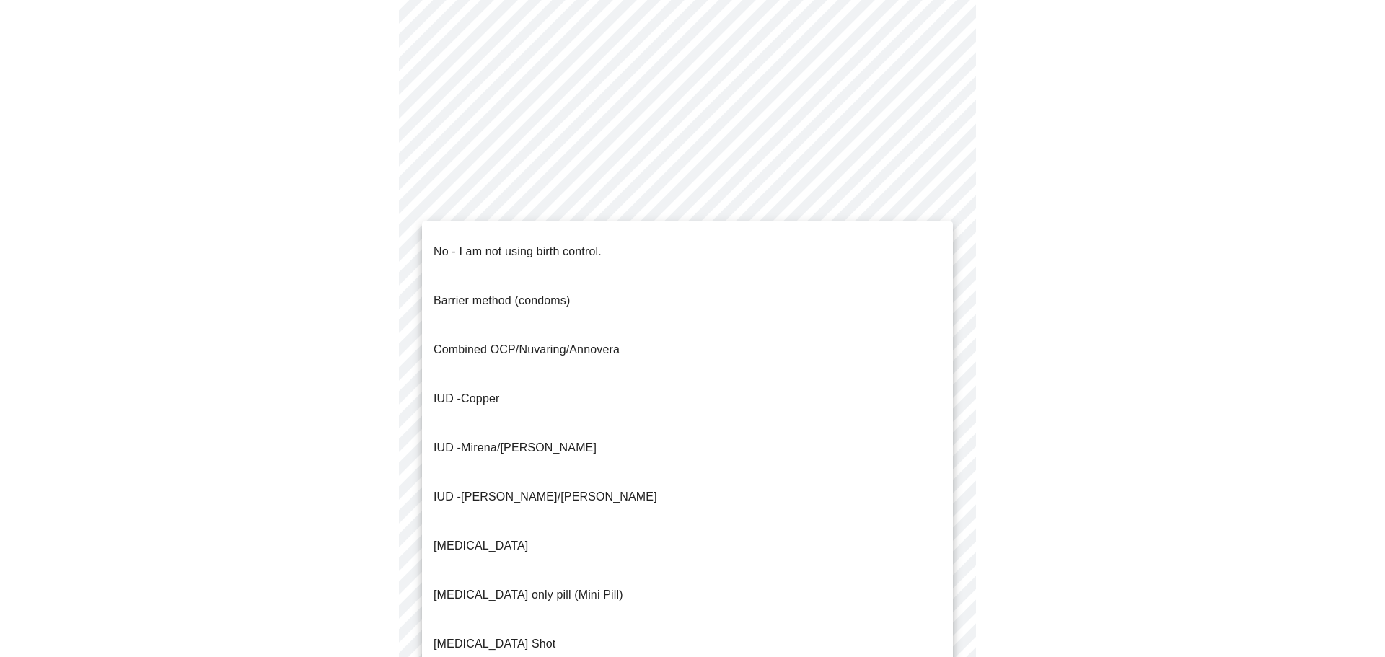
click at [524, 246] on p "No - I am not using birth control." at bounding box center [517, 251] width 168 height 17
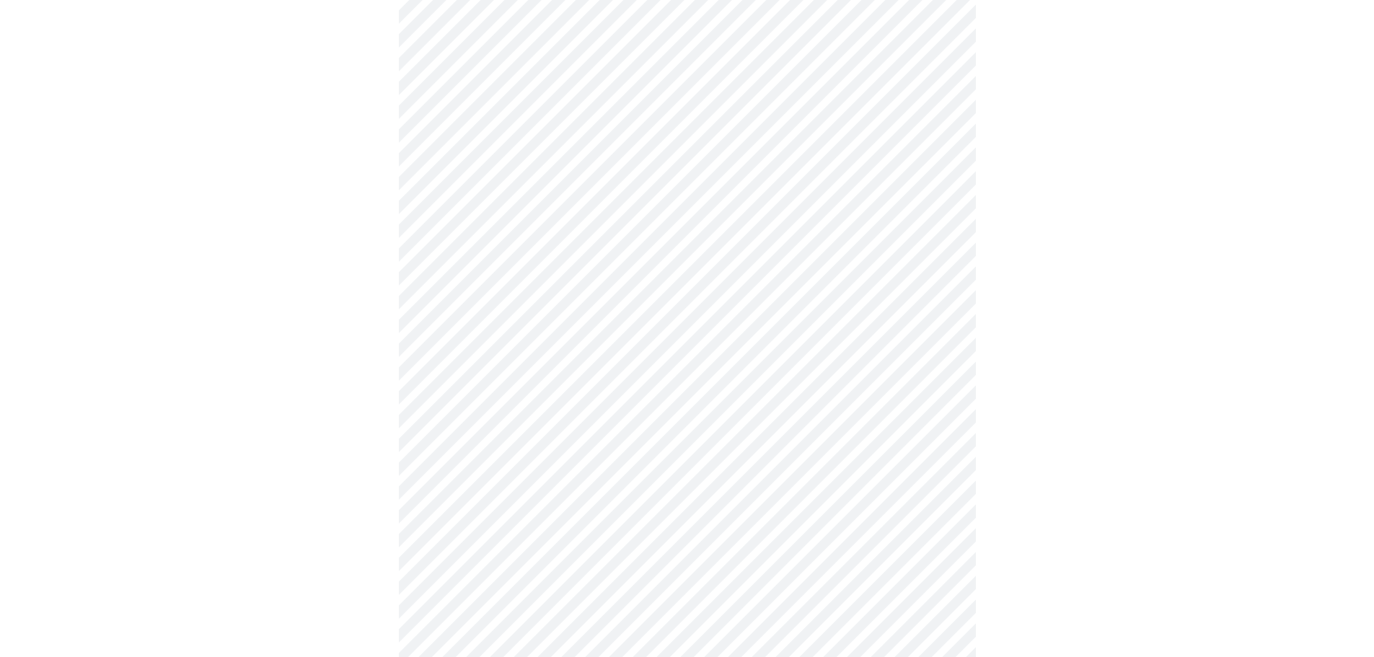
scroll to position [649, 0]
click at [635, 446] on body "MyMenopauseRx Appointments Messaging Labs Uploads Medications Community Refer a…" at bounding box center [687, 60] width 1362 height 1406
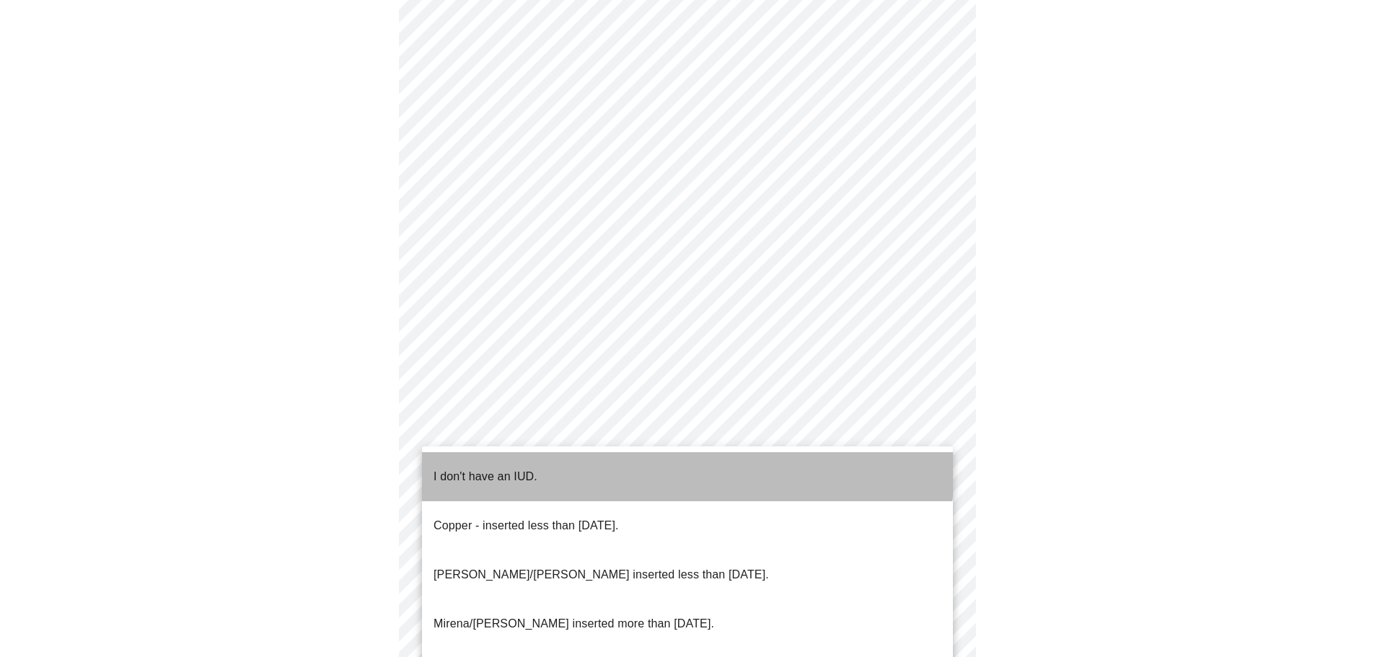
click at [523, 454] on li "I don't have an IUD." at bounding box center [687, 476] width 531 height 49
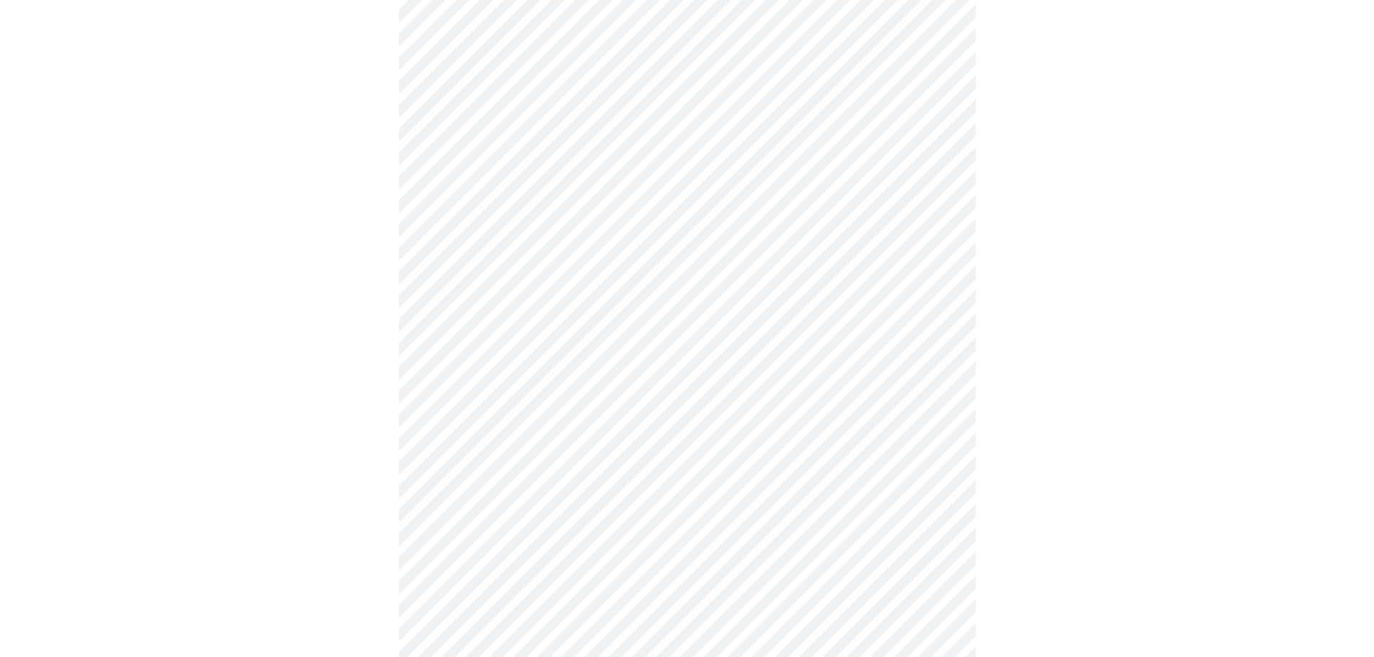
click at [545, 544] on body "MyMenopauseRx Appointments Messaging Labs Uploads Medications Community Refer a…" at bounding box center [687, 56] width 1362 height 1398
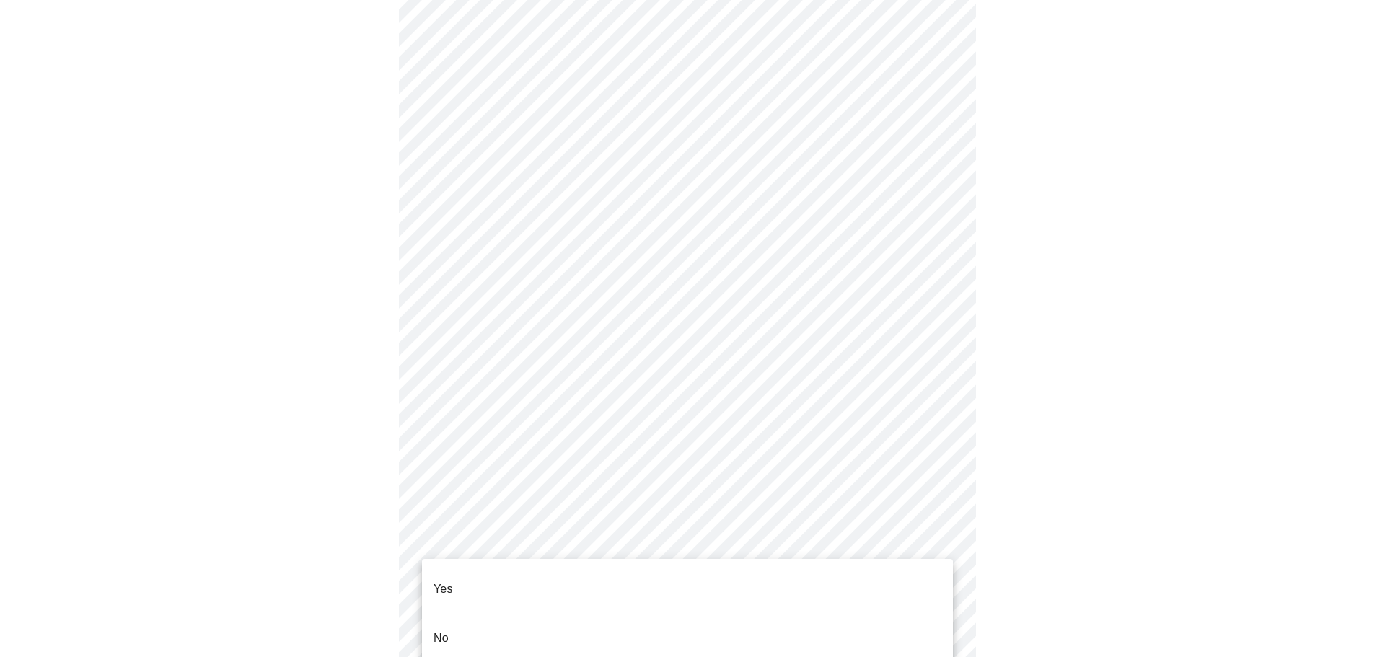
click at [449, 568] on li "Yes" at bounding box center [687, 589] width 531 height 49
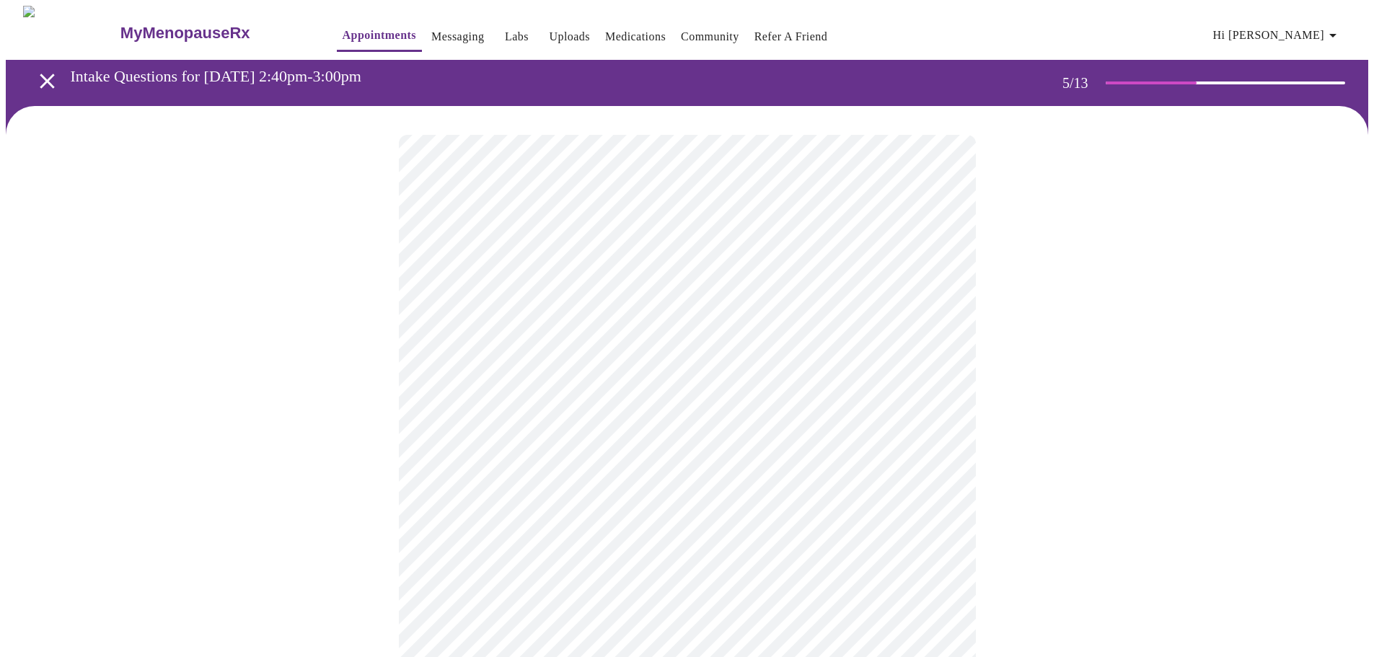
click at [600, 501] on body "MyMenopauseRx Appointments Messaging Labs Uploads Medications Community Refer a…" at bounding box center [687, 539] width 1362 height 1066
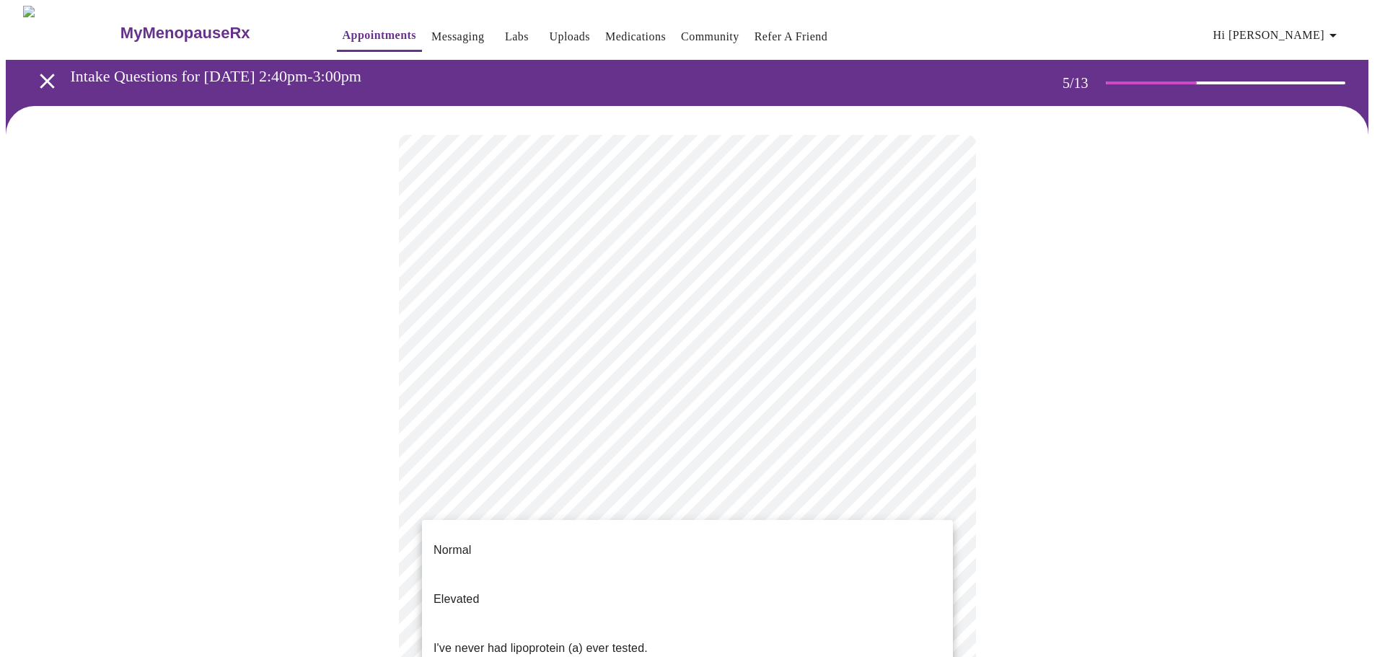
click at [489, 548] on li "Normal" at bounding box center [687, 550] width 531 height 49
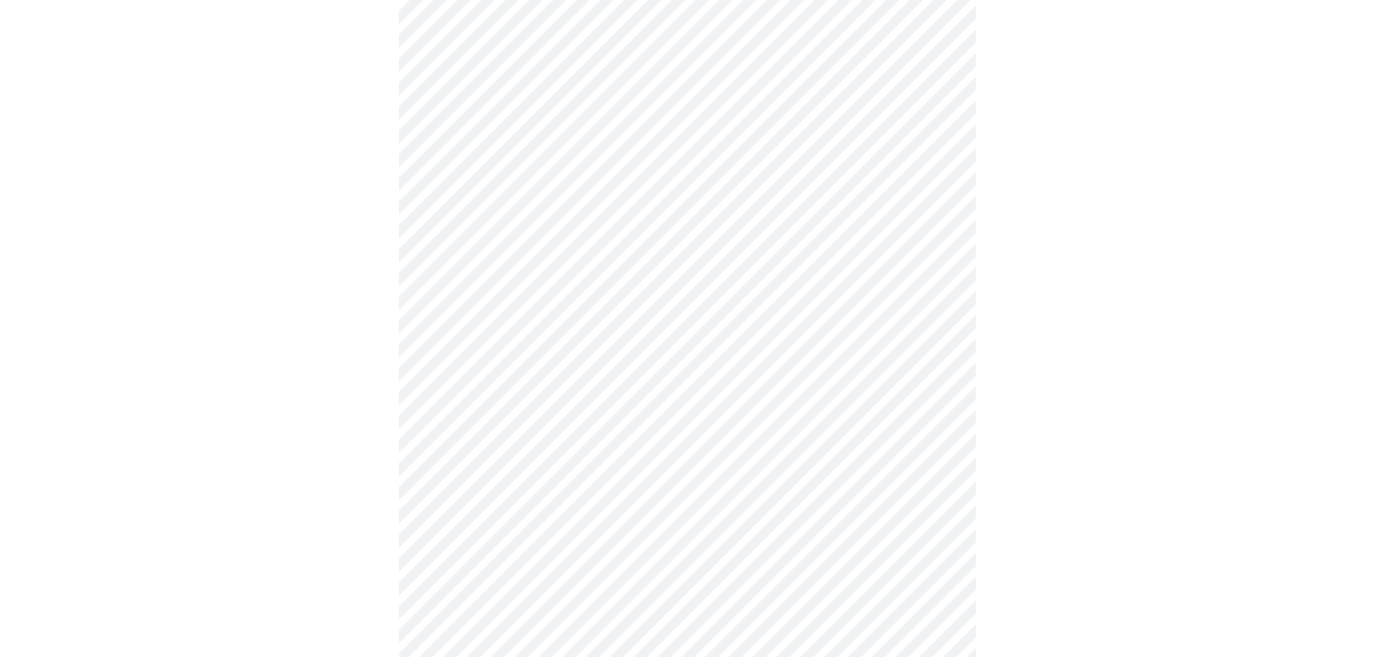
scroll to position [3822, 0]
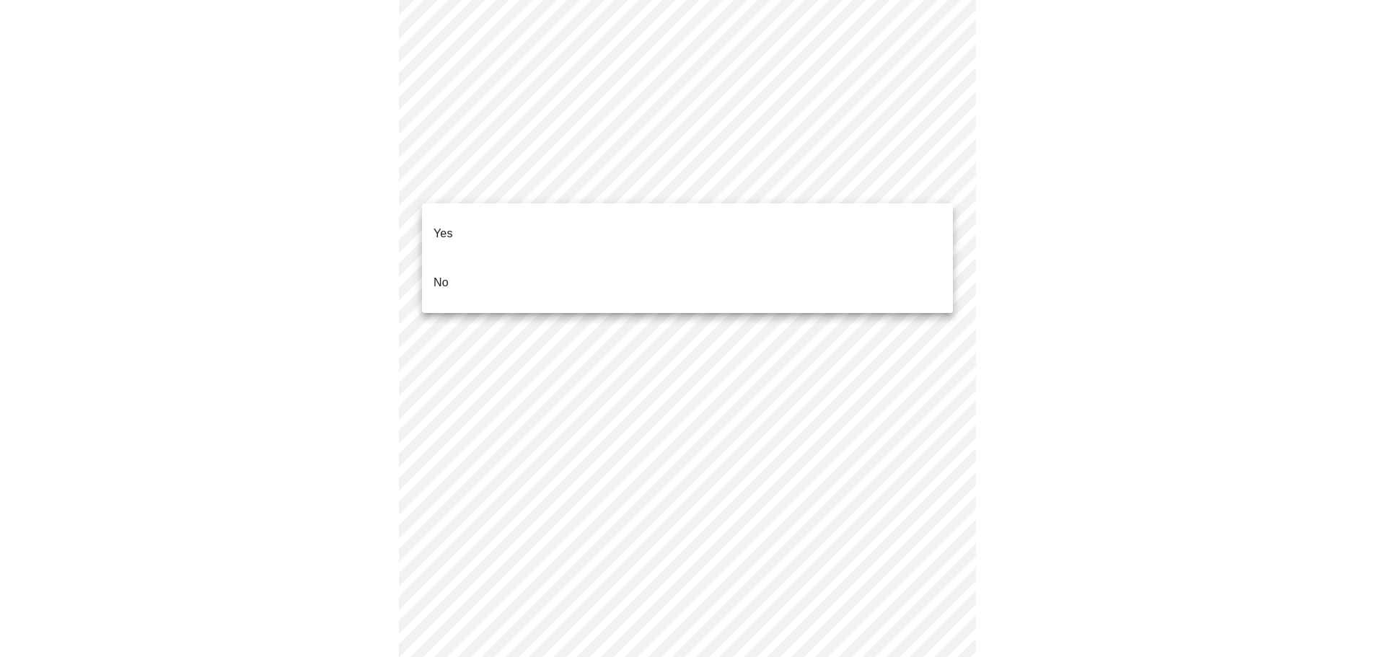
click at [447, 274] on p "No" at bounding box center [440, 282] width 15 height 17
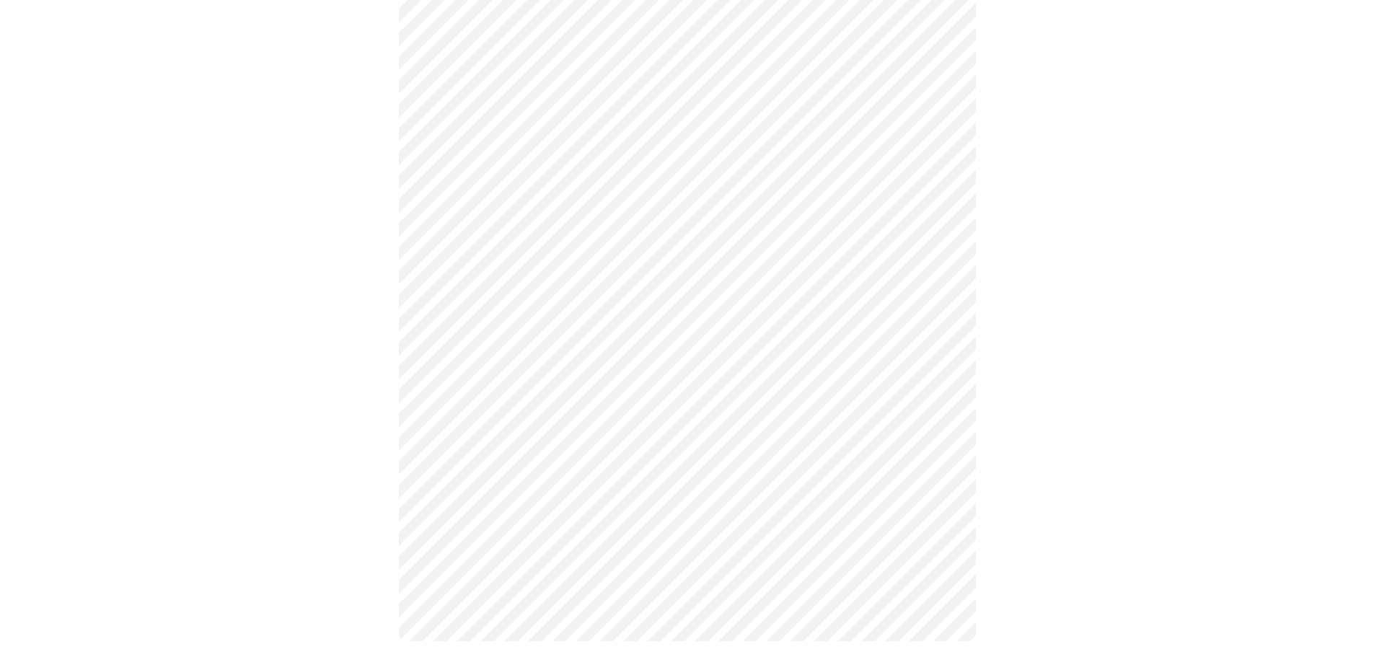
scroll to position [562, 0]
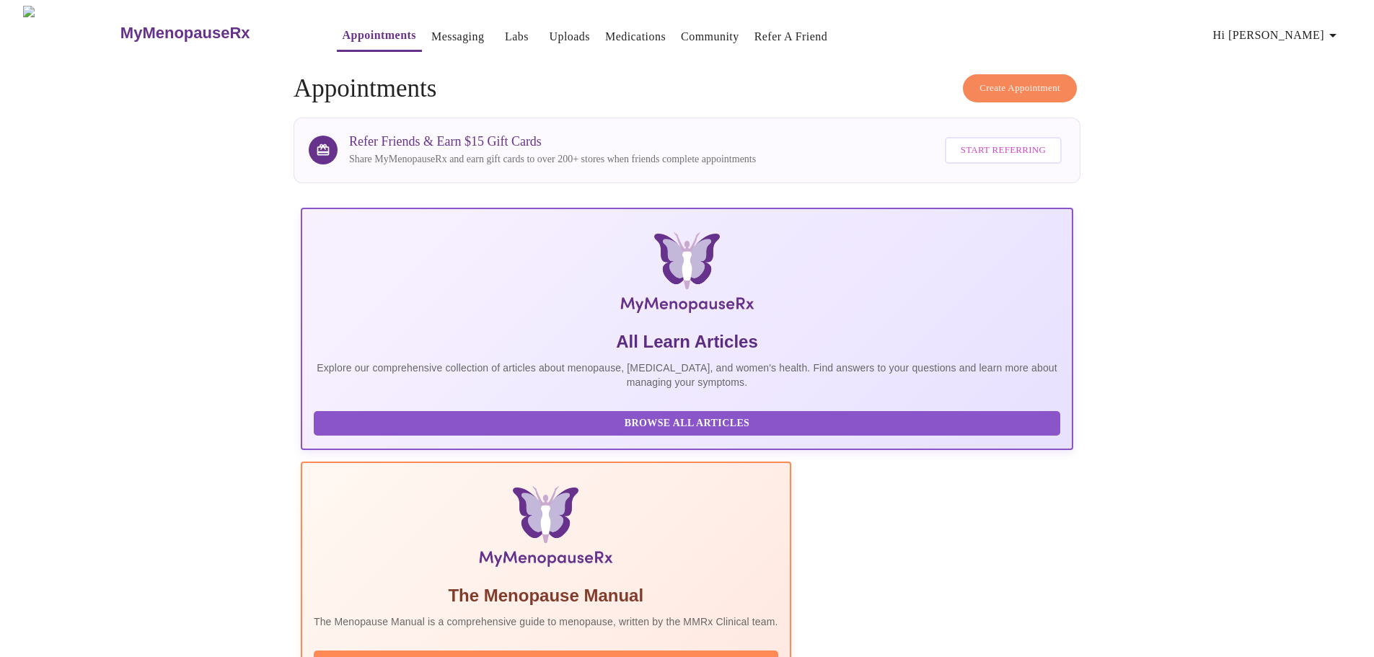
scroll to position [288, 0]
